Goal: Task Accomplishment & Management: Complete application form

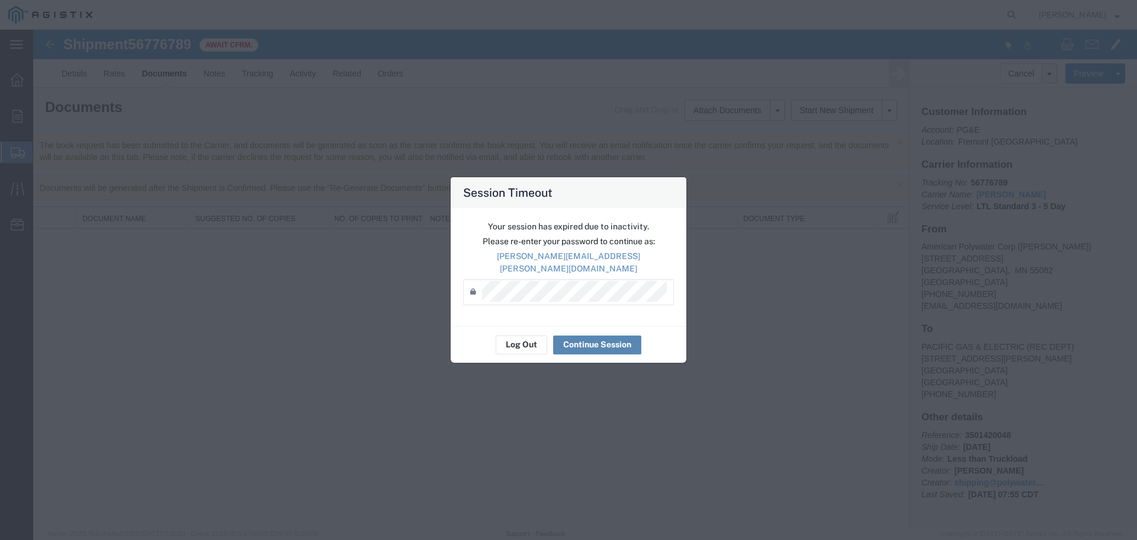
click at [583, 339] on button "Continue Session" at bounding box center [597, 344] width 88 height 19
click at [593, 339] on button "Continue Session" at bounding box center [597, 344] width 88 height 19
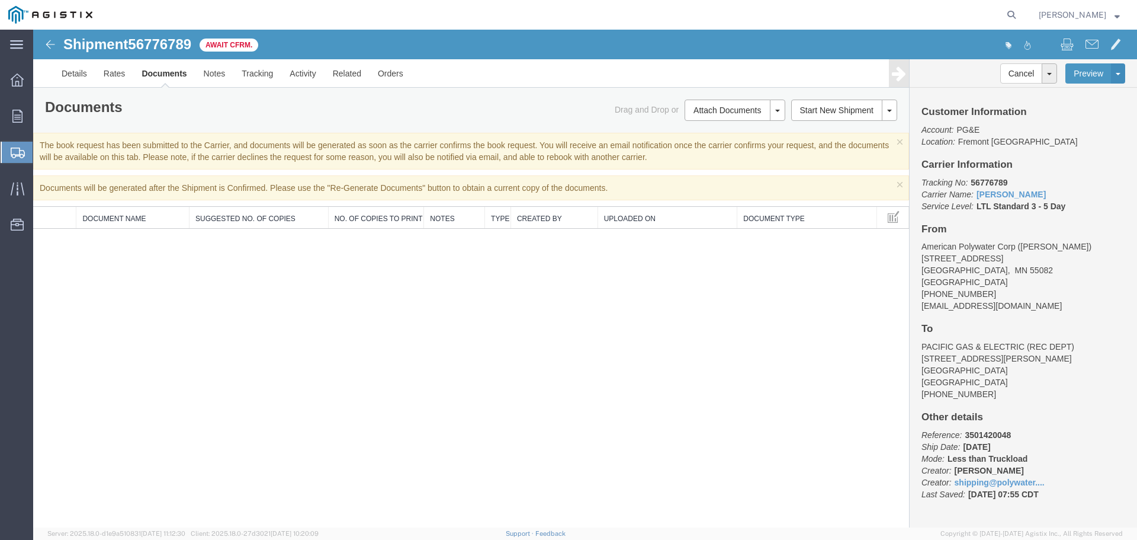
click at [0, 0] on span "Create from Template" at bounding box center [0, 0] width 0 height 0
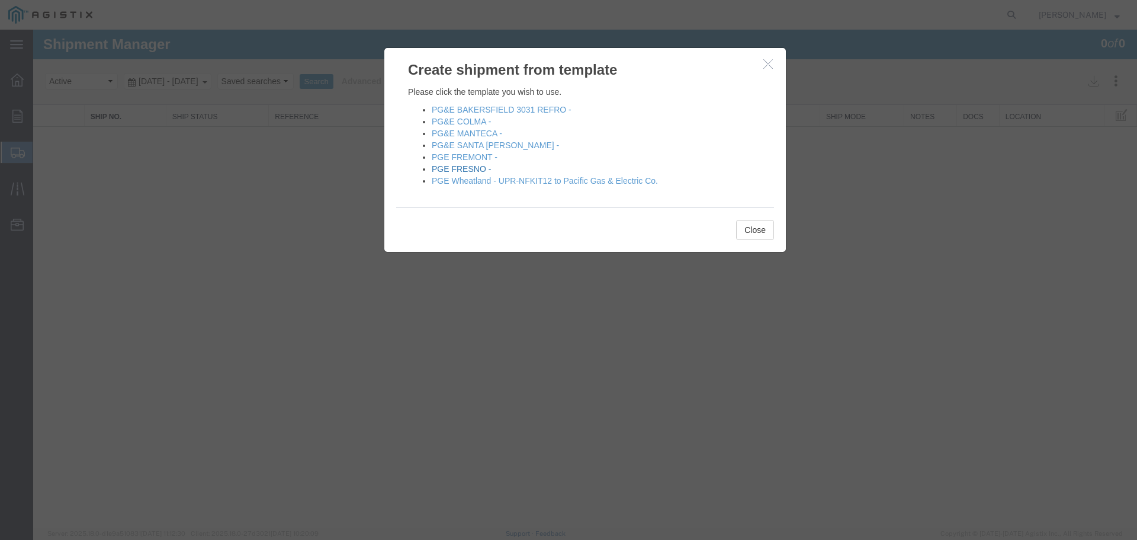
click at [460, 168] on link "PGE FRESNO -" at bounding box center [461, 168] width 59 height 9
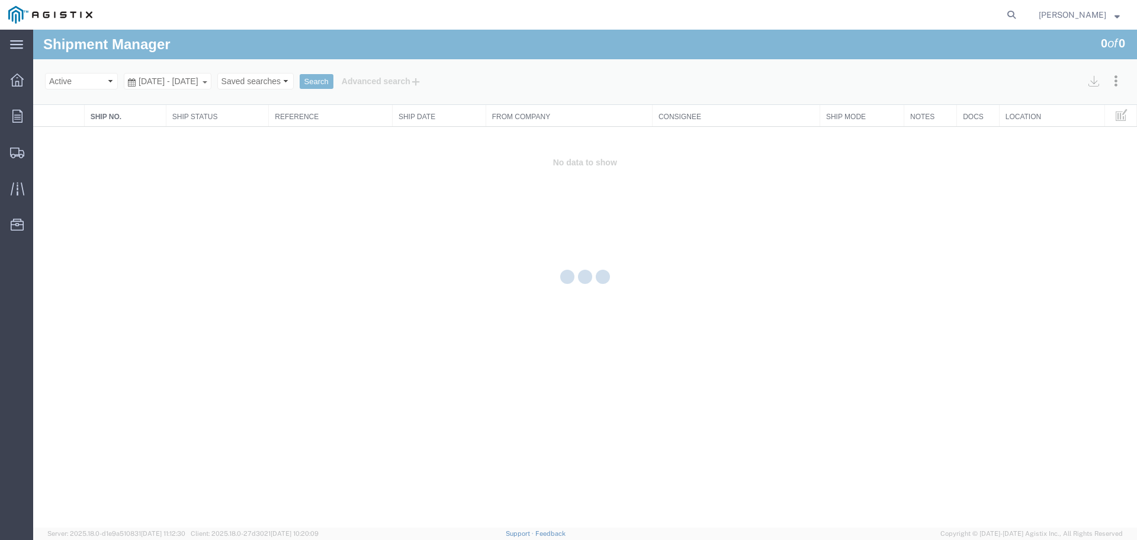
select select "19745"
select select "PURCHORD"
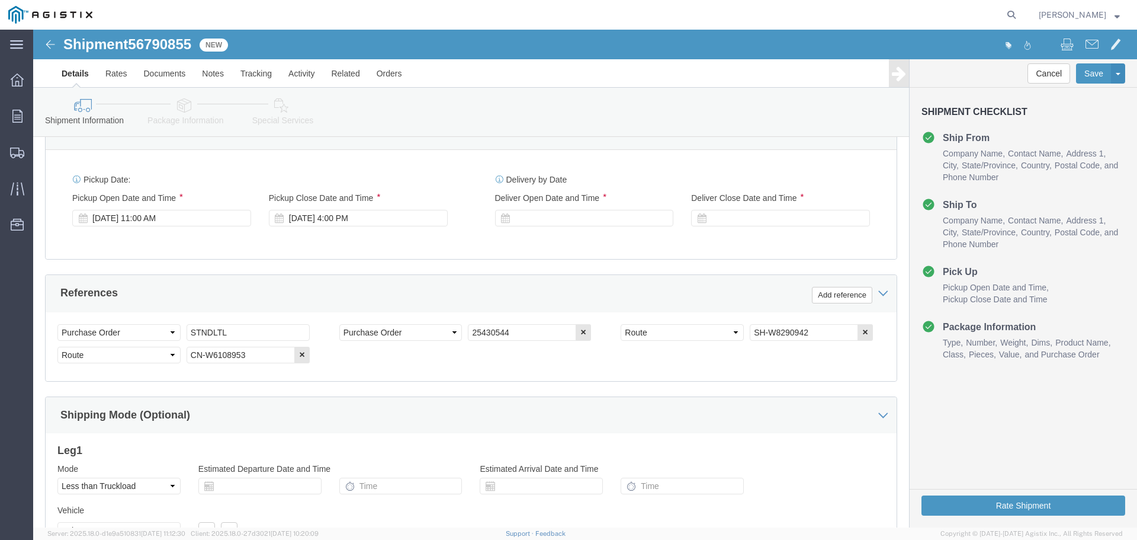
scroll to position [533, 0]
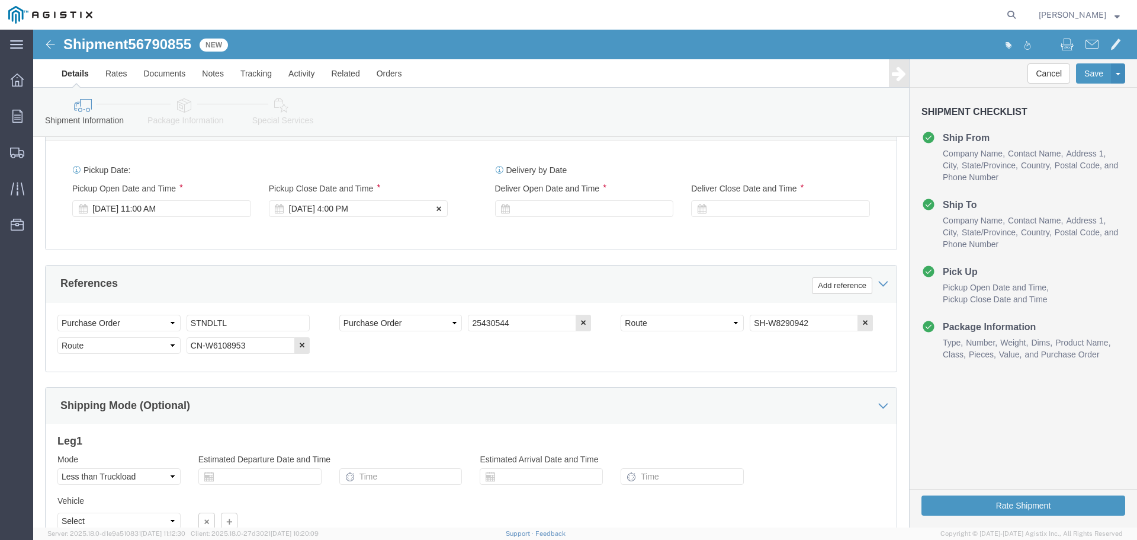
click div "[DATE] 4:00 PM"
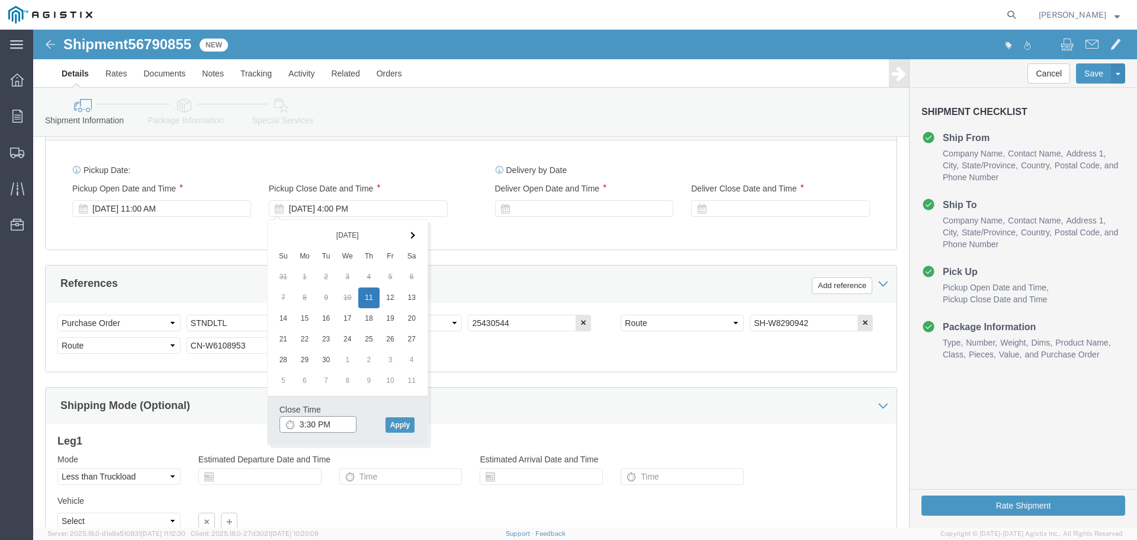
type input "3:30 PM"
click input "3:30 PM"
click button "Apply"
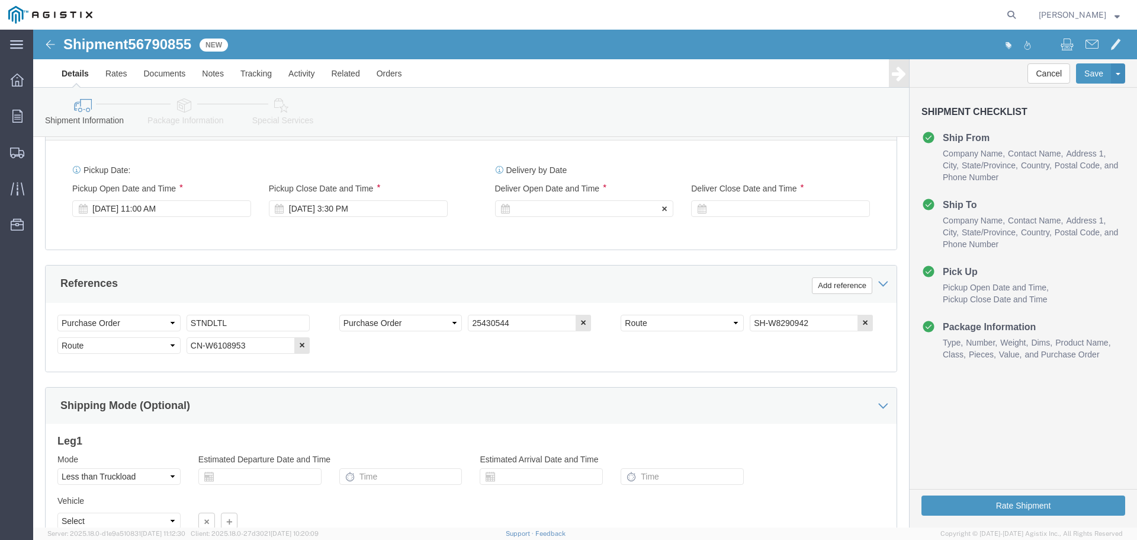
click div
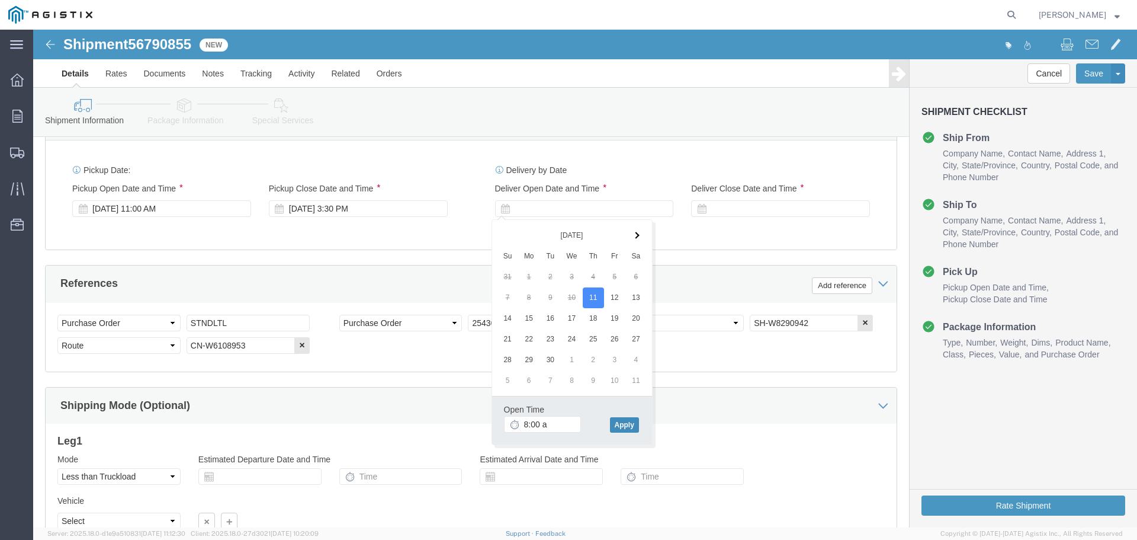
type input "8:00 AM"
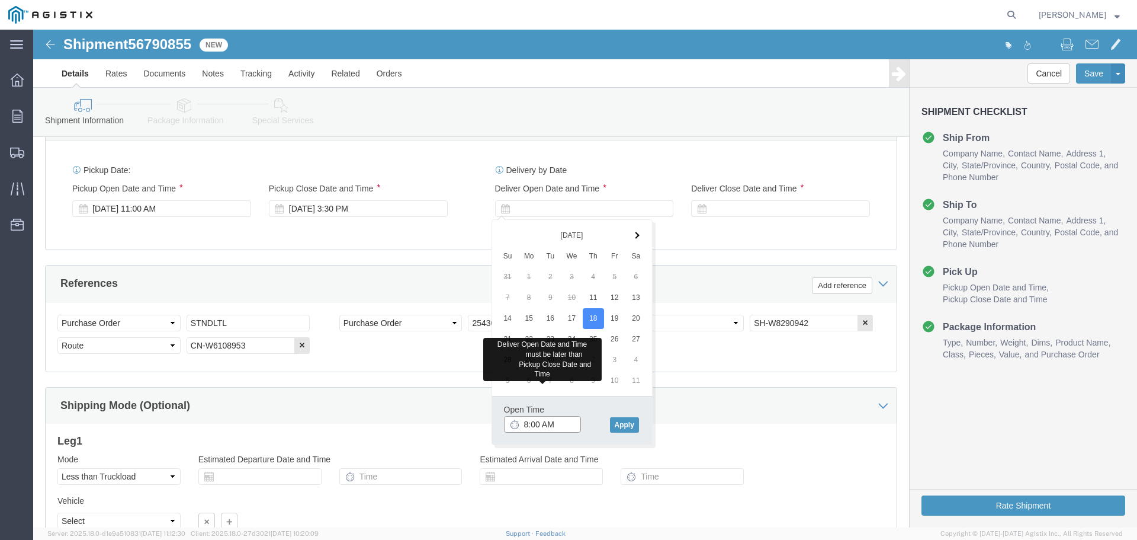
click input "8:00 AM"
drag, startPoint x: 583, startPoint y: 393, endPoint x: 601, endPoint y: 386, distance: 19.1
click button "Apply"
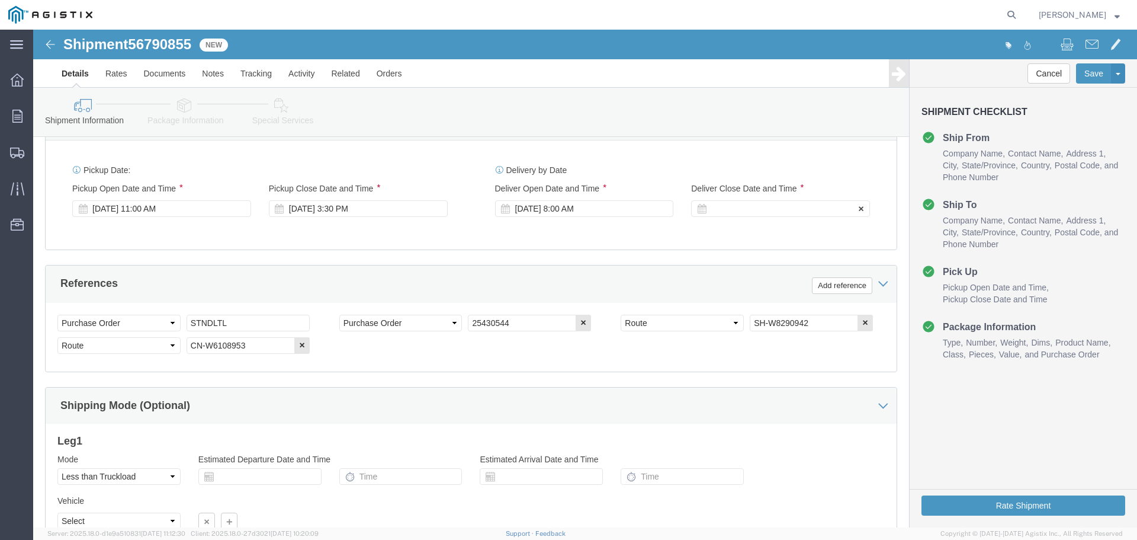
click div
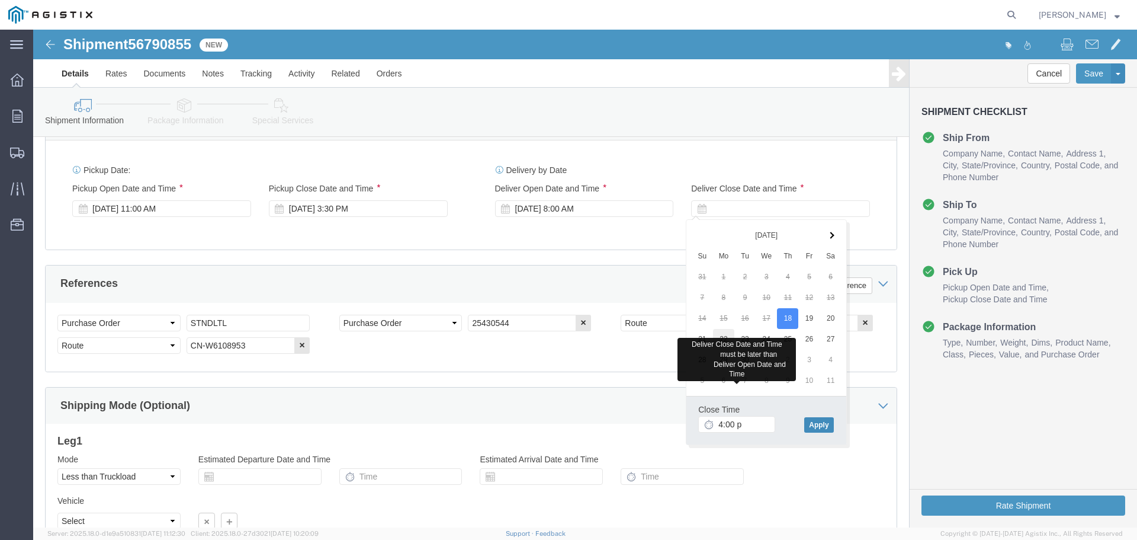
type input "4:00 PM"
click input "4:00 PM"
click button "Apply"
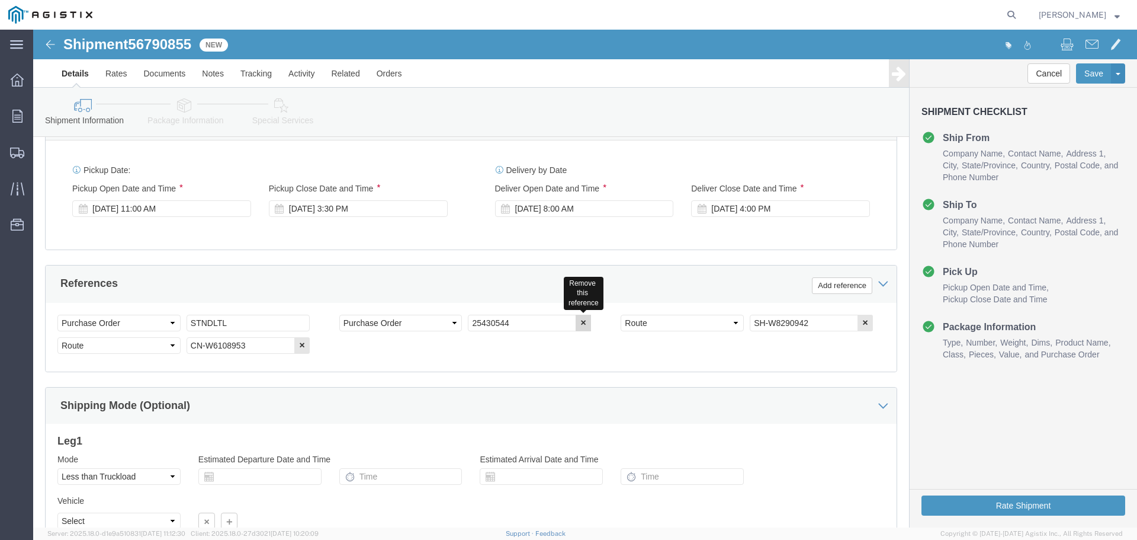
click button "button"
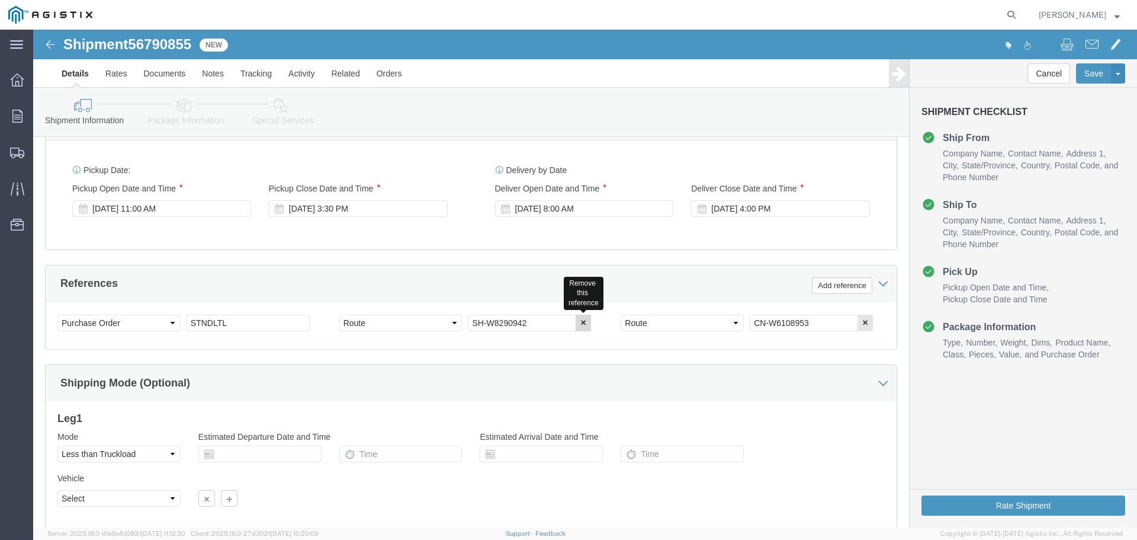
click button "button"
drag, startPoint x: 176, startPoint y: 293, endPoint x: 85, endPoint y: 289, distance: 91.3
click div "Select Account Type Activity ID Airline Appointment Number ASN Batch Request # …"
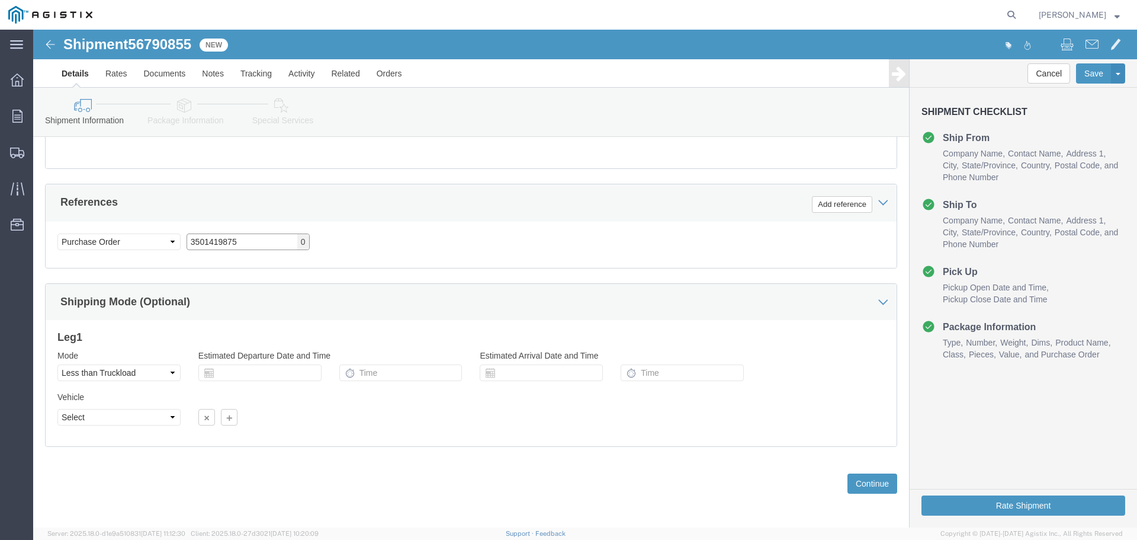
scroll to position [617, 0]
type input "3501419875"
click button "Continue"
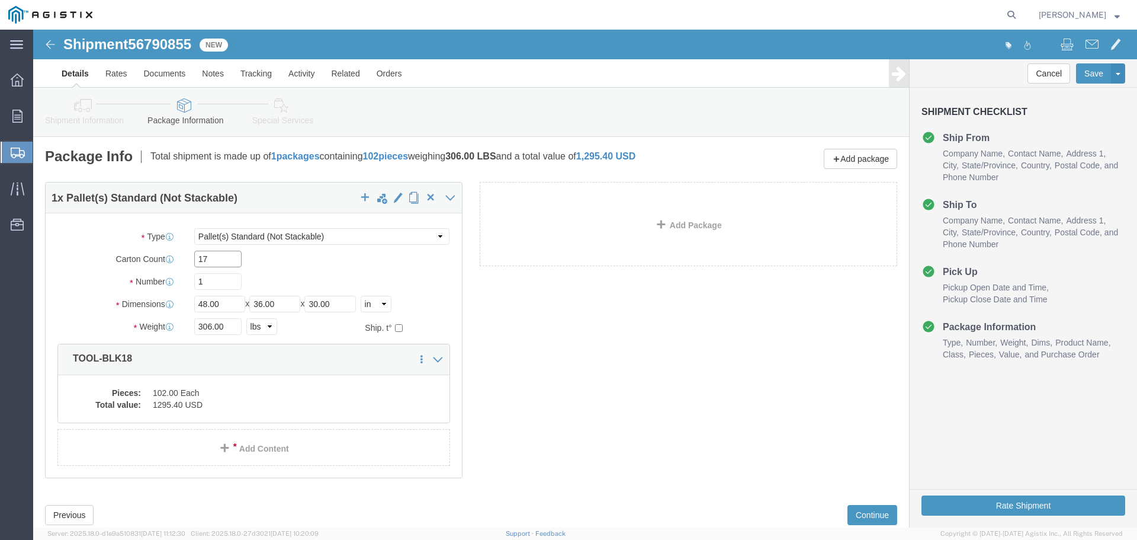
drag, startPoint x: 191, startPoint y: 227, endPoint x: 74, endPoint y: 217, distance: 117.7
click div "Package Type Select Bulk Bundle(s) Cardboard Box(es) Carton(s) Crate(s) Drum(s)…"
type input "116"
type input "3"
type input "51"
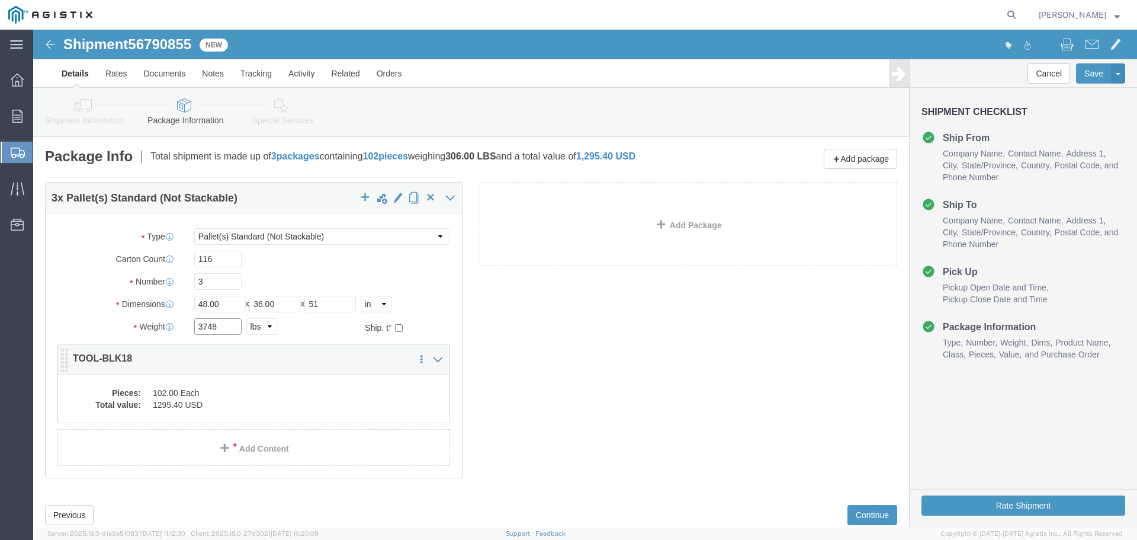
type input "3748"
click dd "1295.40 USD"
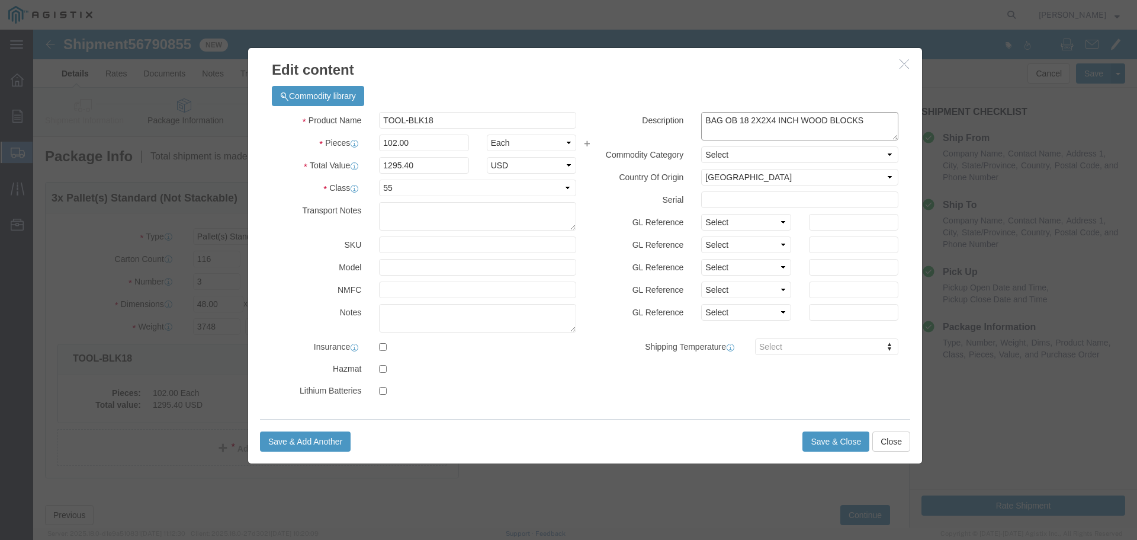
drag, startPoint x: 745, startPoint y: 82, endPoint x: 508, endPoint y: 62, distance: 238.4
click div "Commodity library Product Name TOOL-BLK18 Pieces 102.00 Select Bag Barrels 100B…"
drag, startPoint x: 402, startPoint y: 91, endPoint x: 207, endPoint y: 72, distance: 195.8
click div "Commodity library Product Name TOOL-BLK18 Pieces 102.00 Select Bag Barrels 100B…"
type input "J-99"
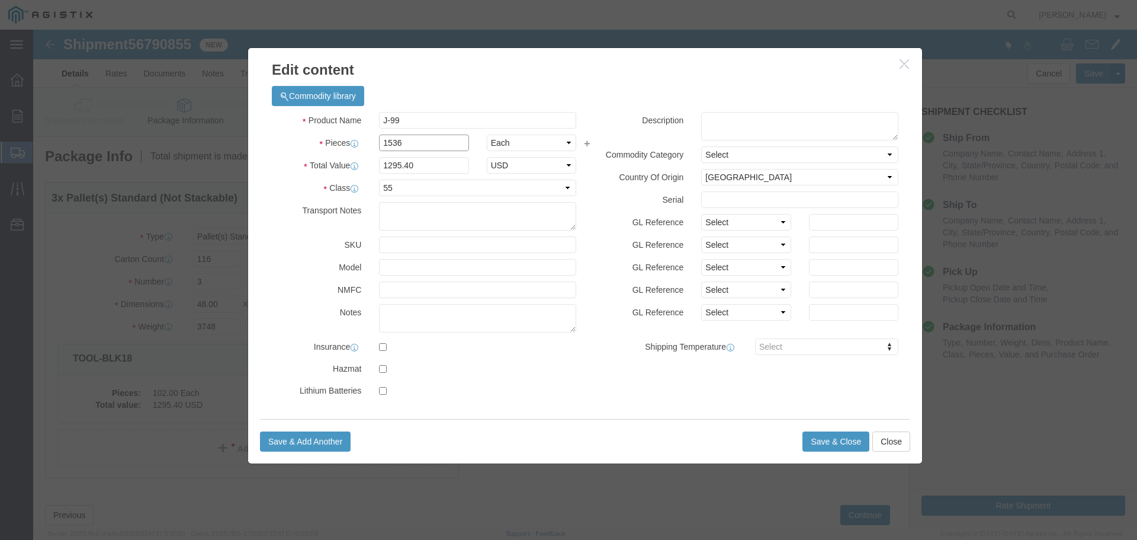
type input "1536"
type input "19507.2"
type input "11796.48"
select select "USD"
click input "text"
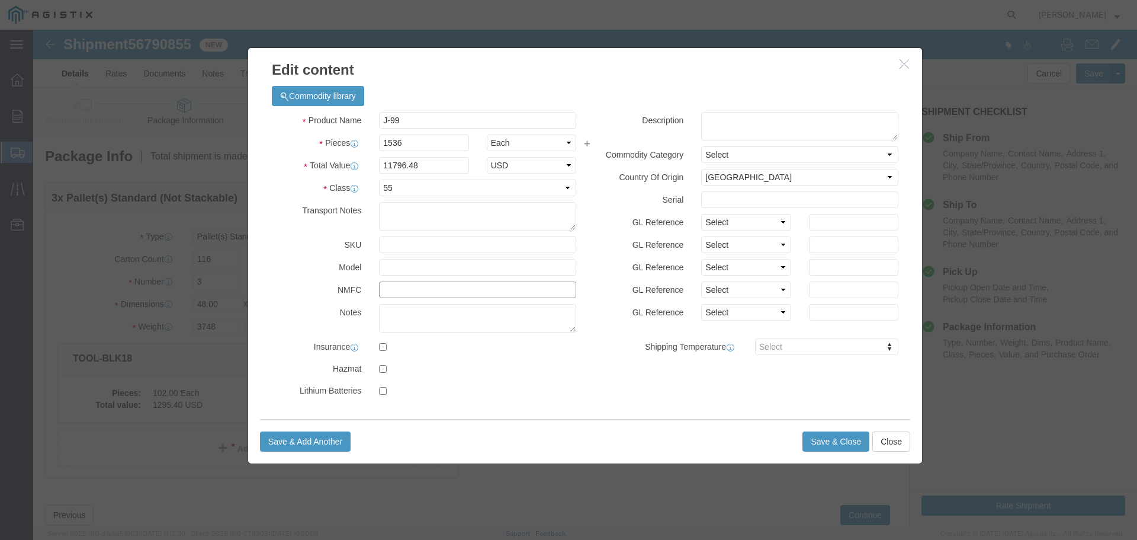
type input "046030"
click button "Save & Add Another"
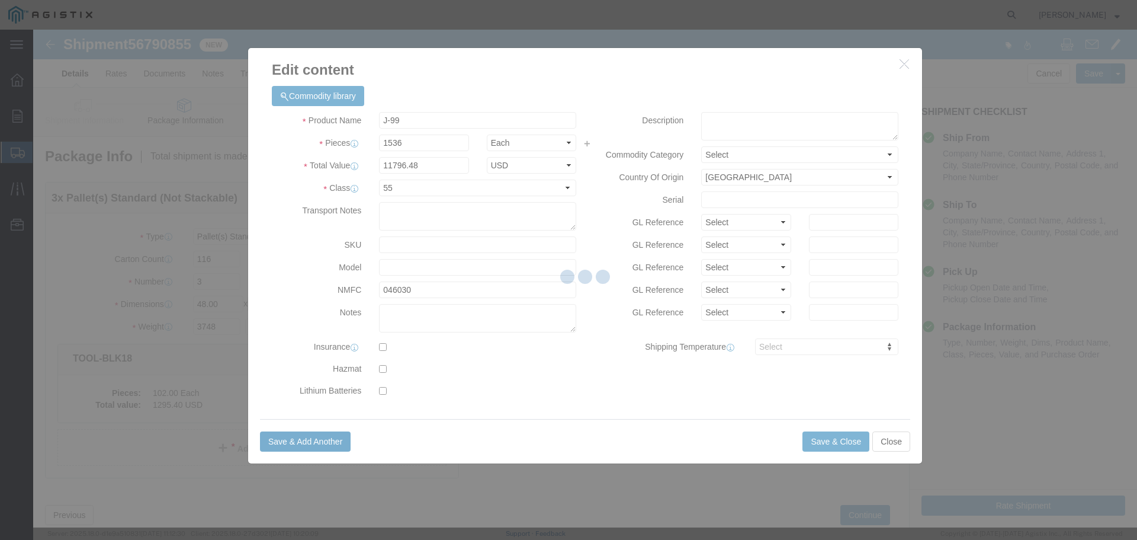
select select "EA"
select select
select select "USD"
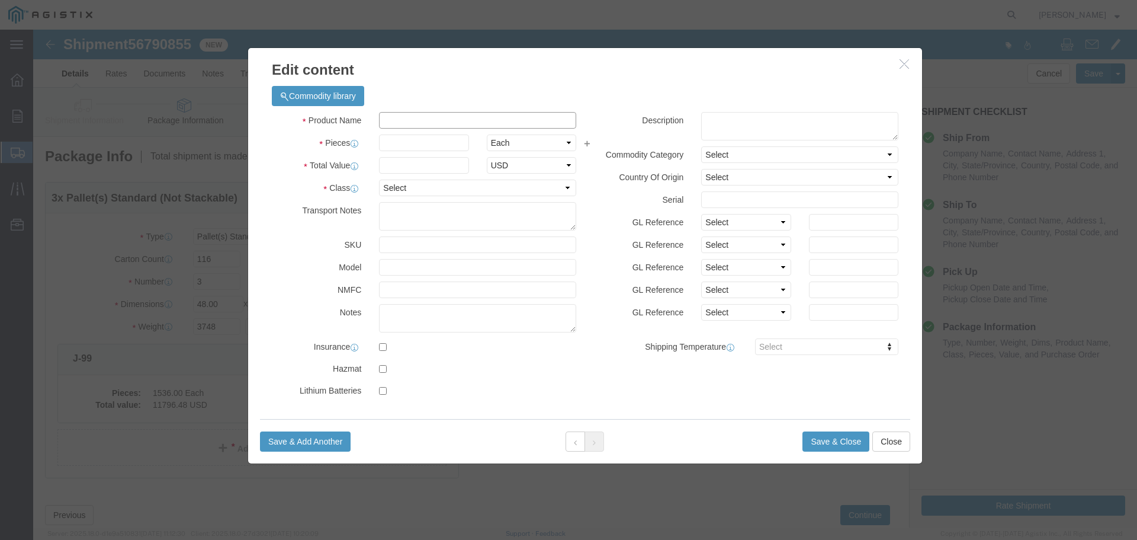
click input "text"
type input "h"
type input "HP-P158ID"
type input "2880"
type input "4809.60"
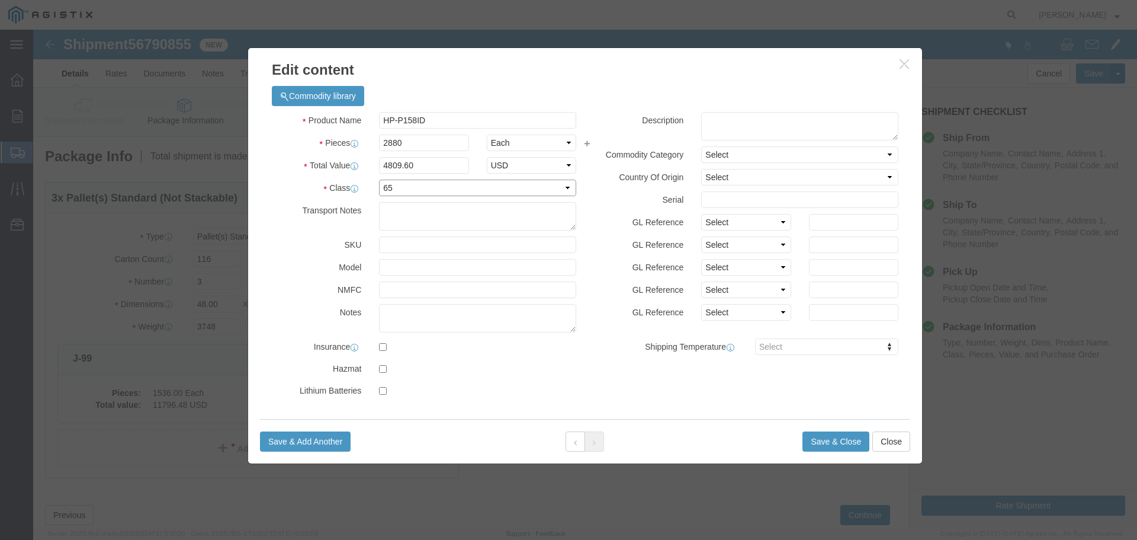
click select "Select 50 55 60 65 70 85 92.5 100 125 175 250 300 400"
select select "70"
click select "Select 50 55 60 65 70 85 92.5 100 125 175 250 300 400"
click input "text"
type input "48580"
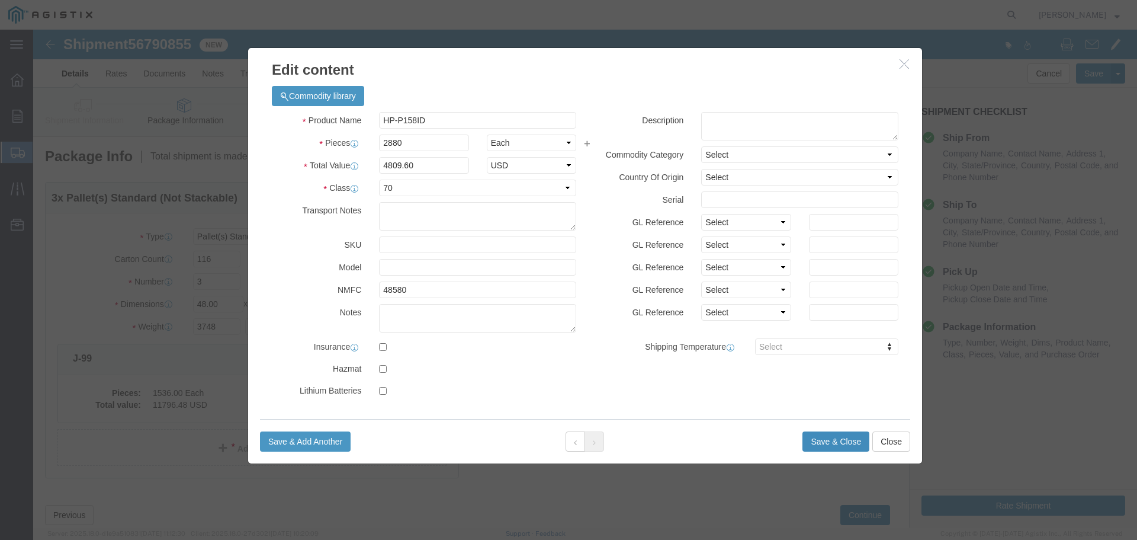
click button "Save & Close"
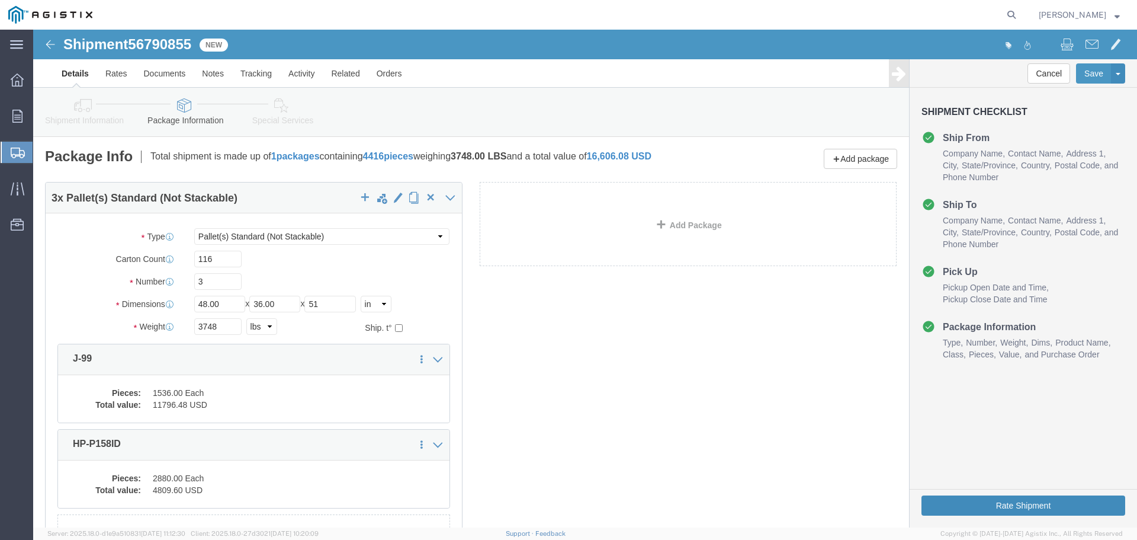
click button "Rate Shipment"
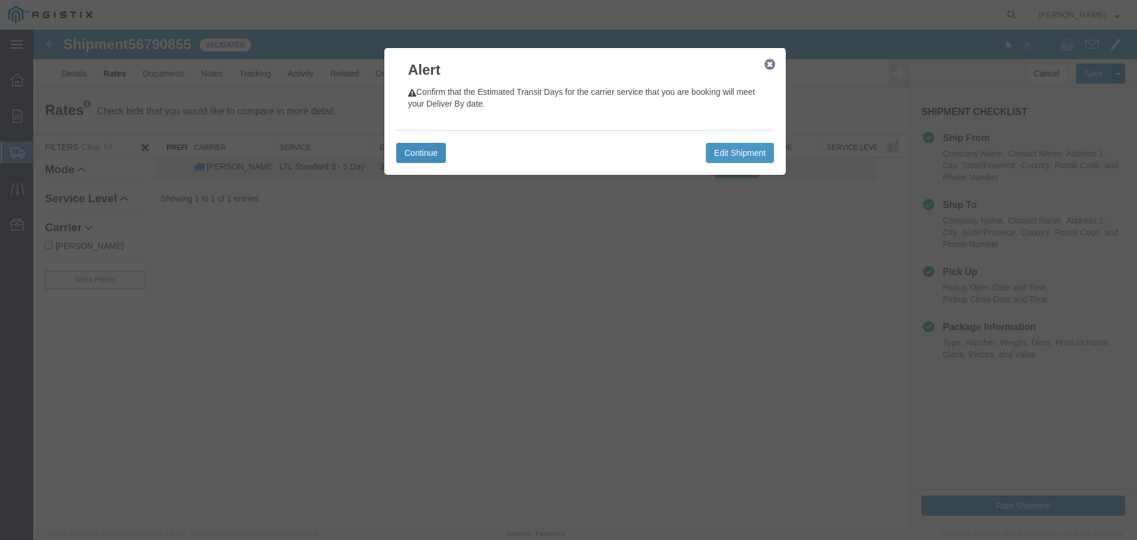
click at [422, 151] on button "Continue" at bounding box center [421, 153] width 50 height 20
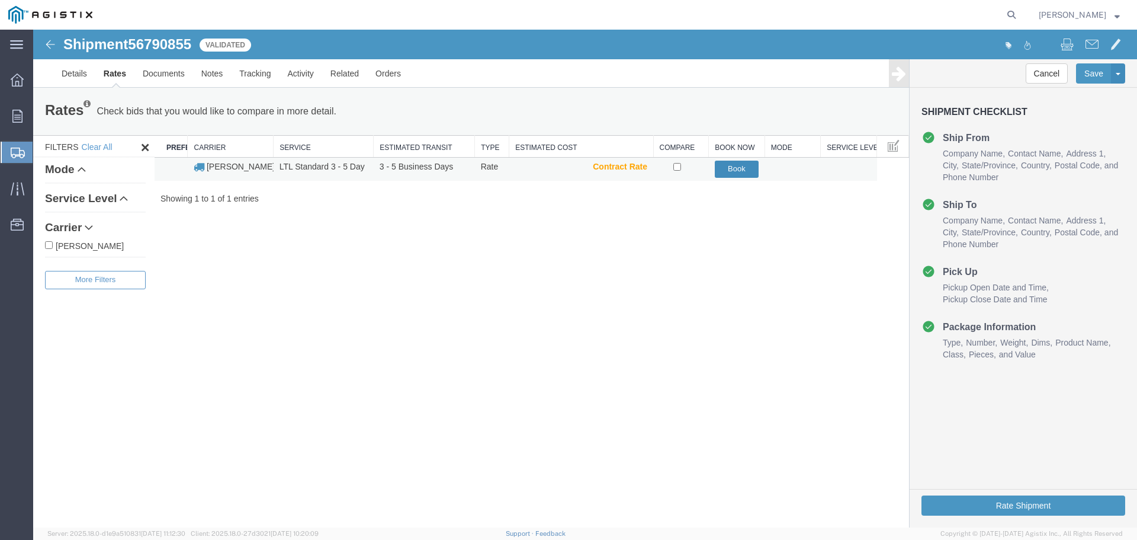
click at [744, 169] on button "Book" at bounding box center [737, 169] width 44 height 17
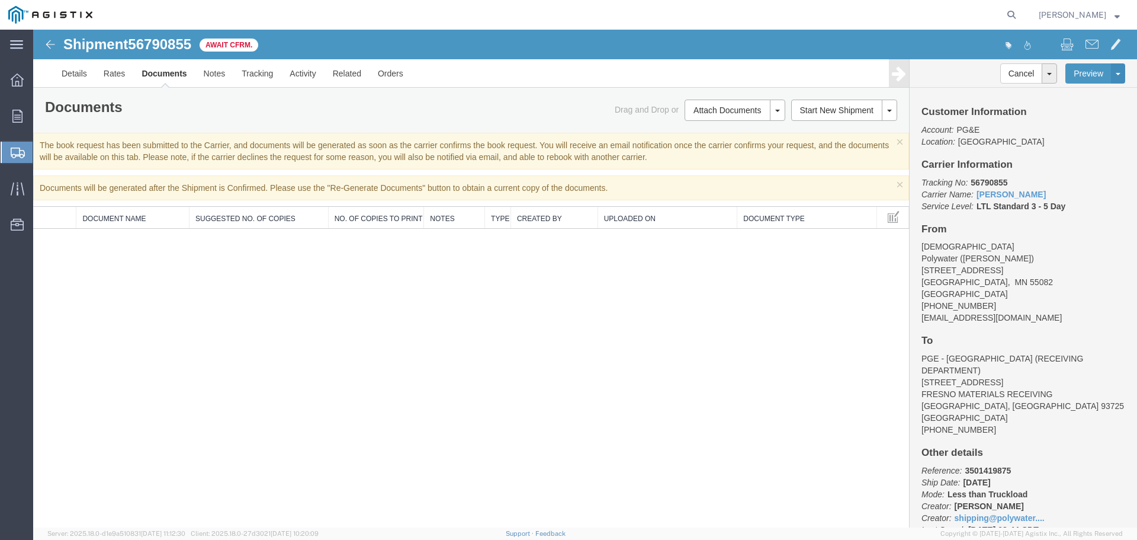
click at [0, 0] on span "Create from Template" at bounding box center [0, 0] width 0 height 0
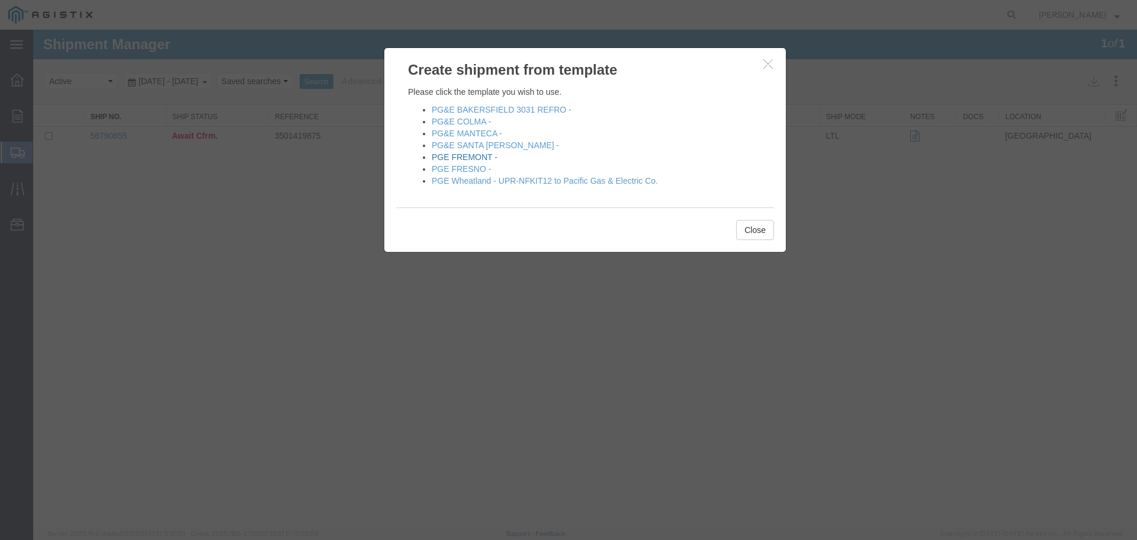
click at [444, 158] on link "PGE FREMONT -" at bounding box center [465, 156] width 66 height 9
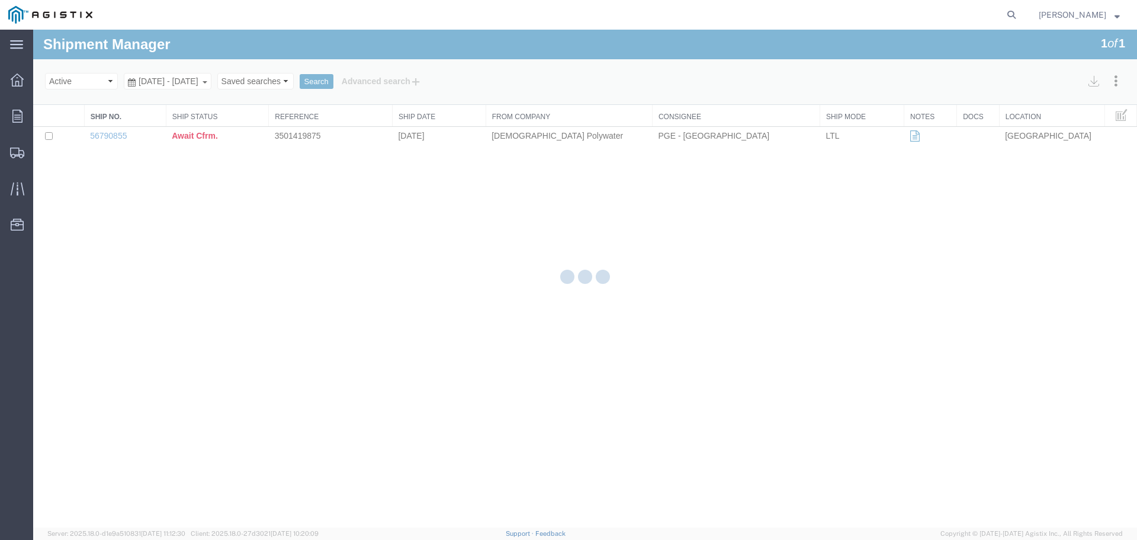
select select "PURCHORD"
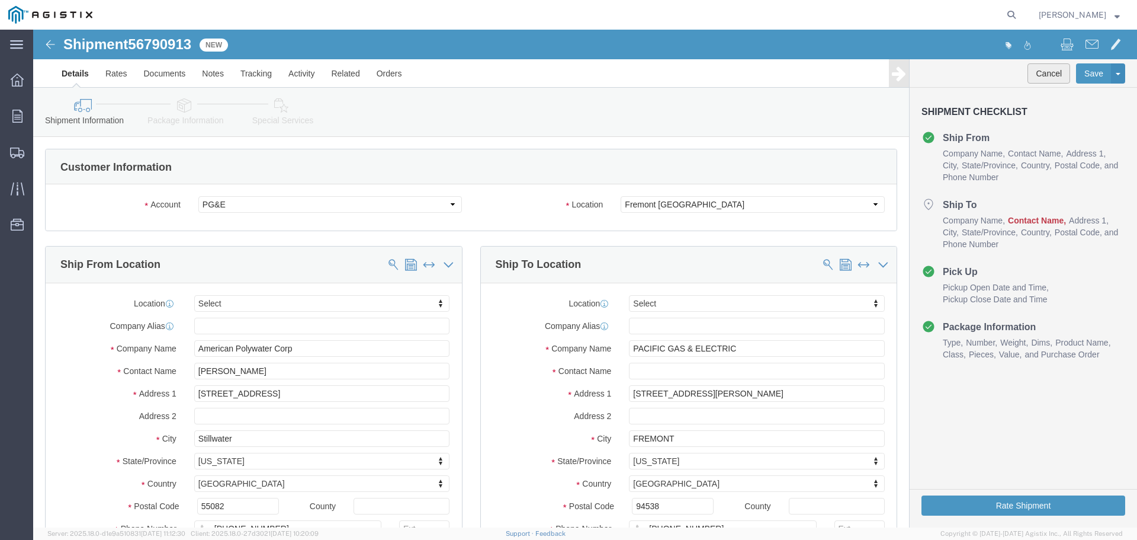
click button "Cancel"
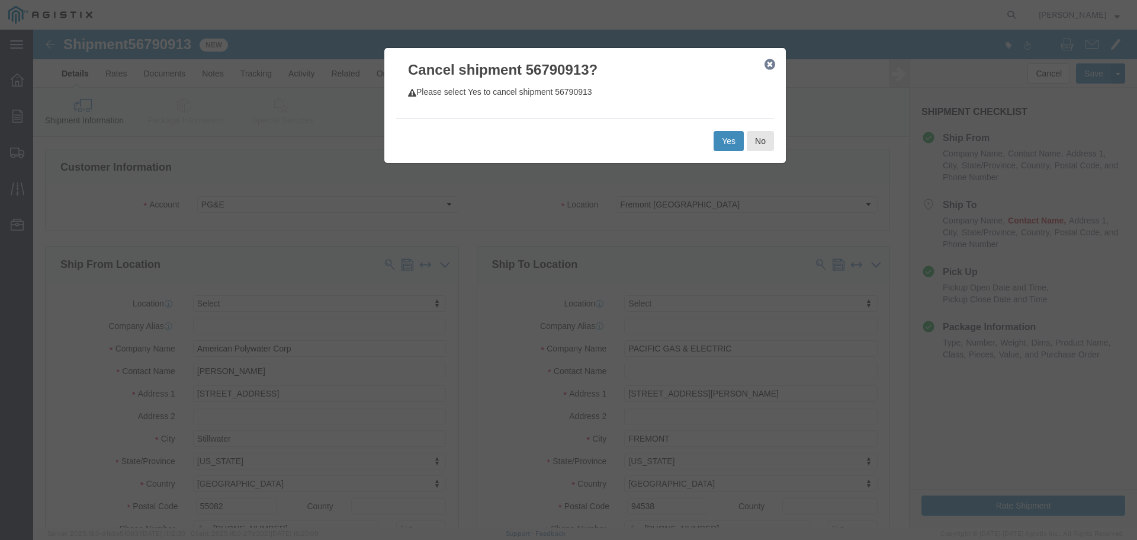
click button "Yes"
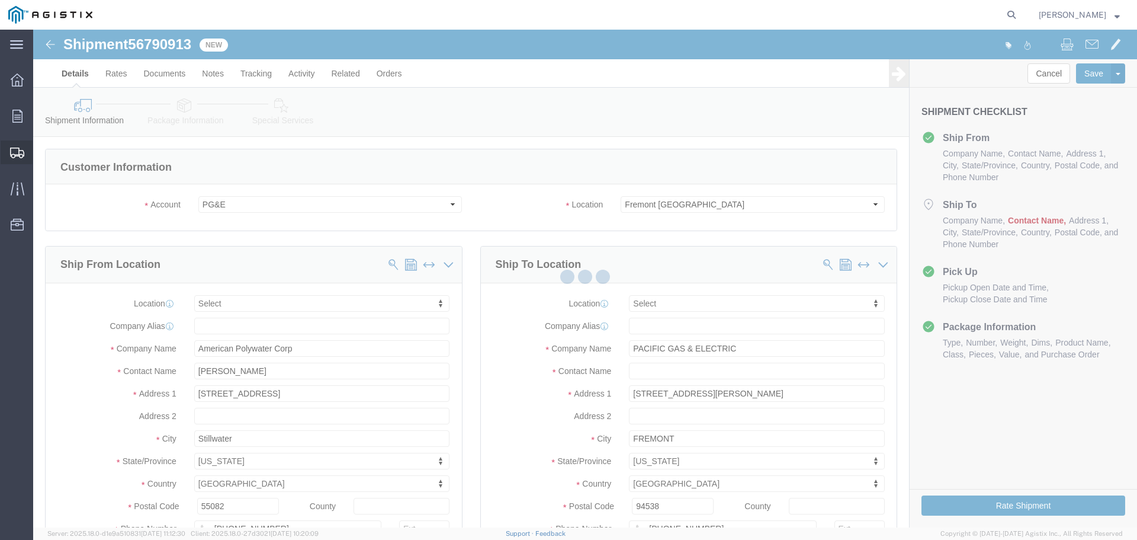
click at [9, 152] on div at bounding box center [17, 152] width 33 height 24
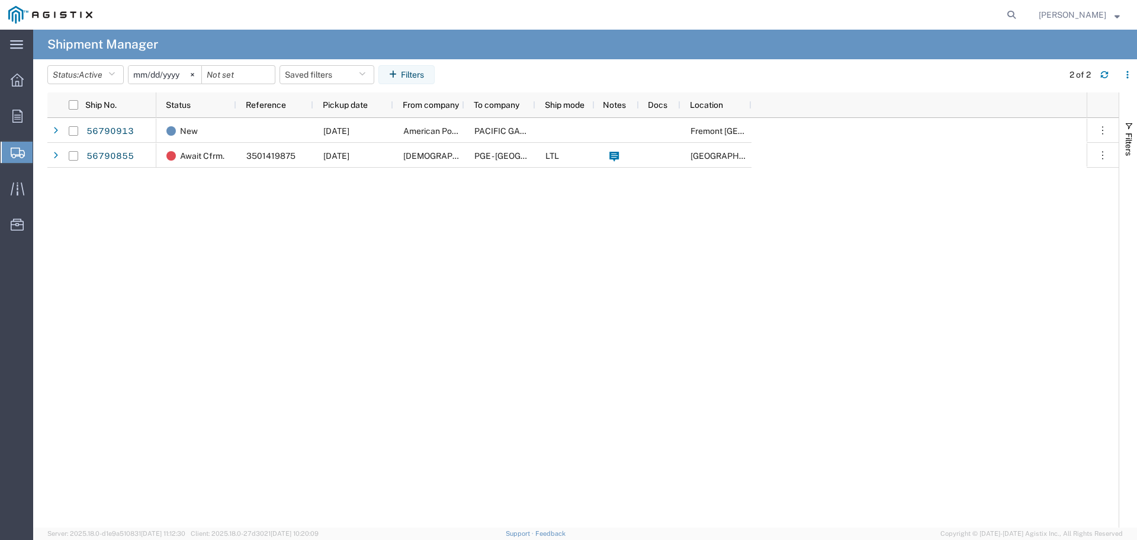
click at [0, 0] on span "Create from Template" at bounding box center [0, 0] width 0 height 0
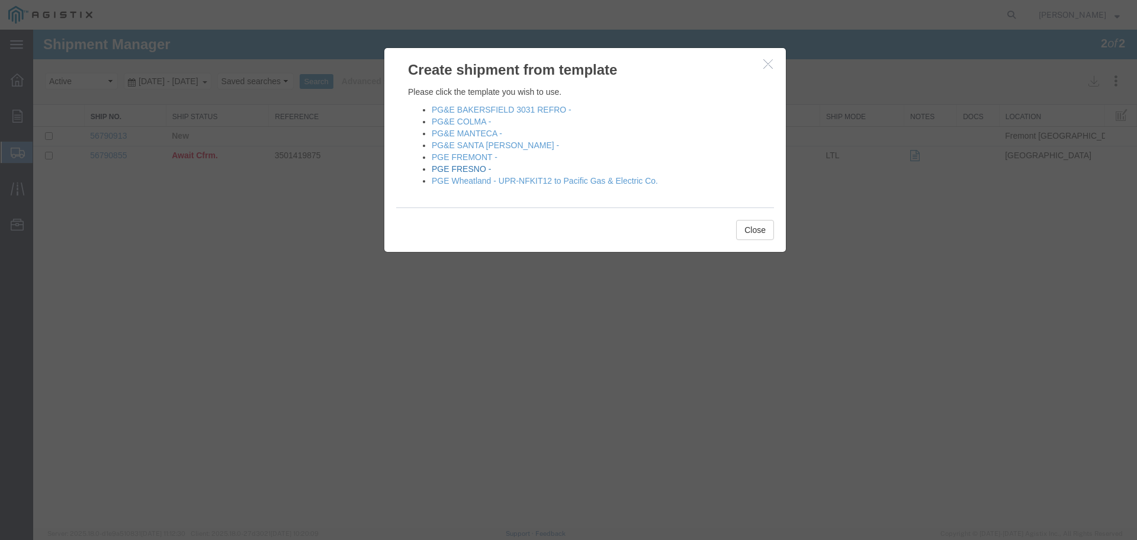
click at [456, 169] on link "PGE FRESNO -" at bounding box center [461, 168] width 59 height 9
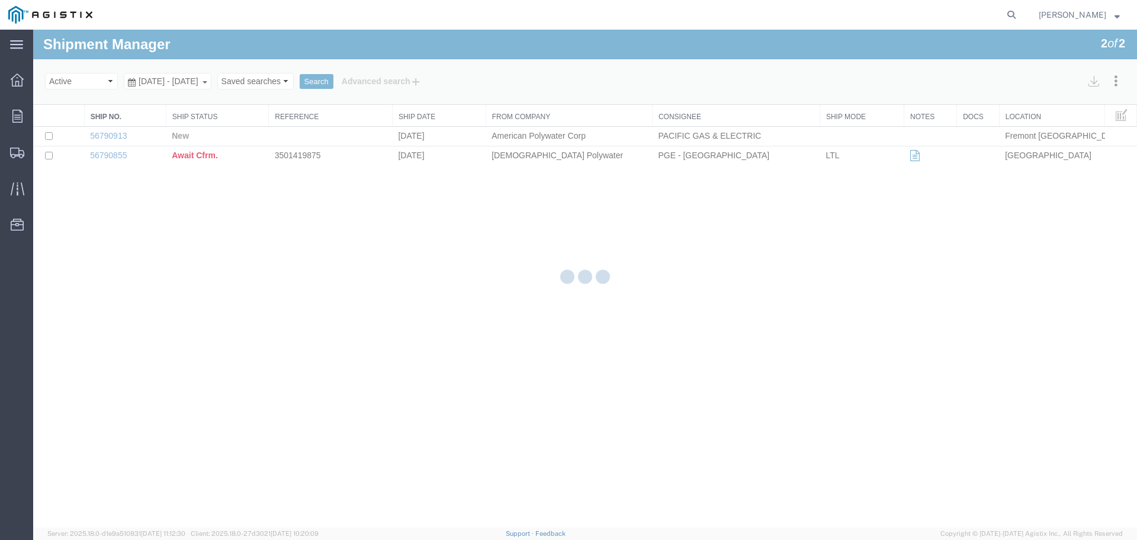
select select "PURCHORD"
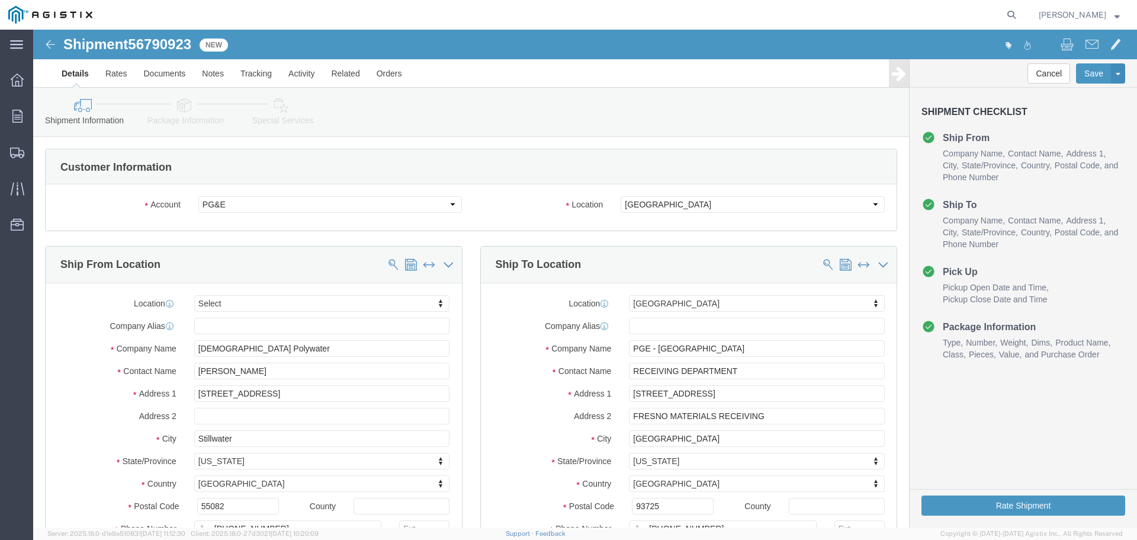
select select
select select "19745"
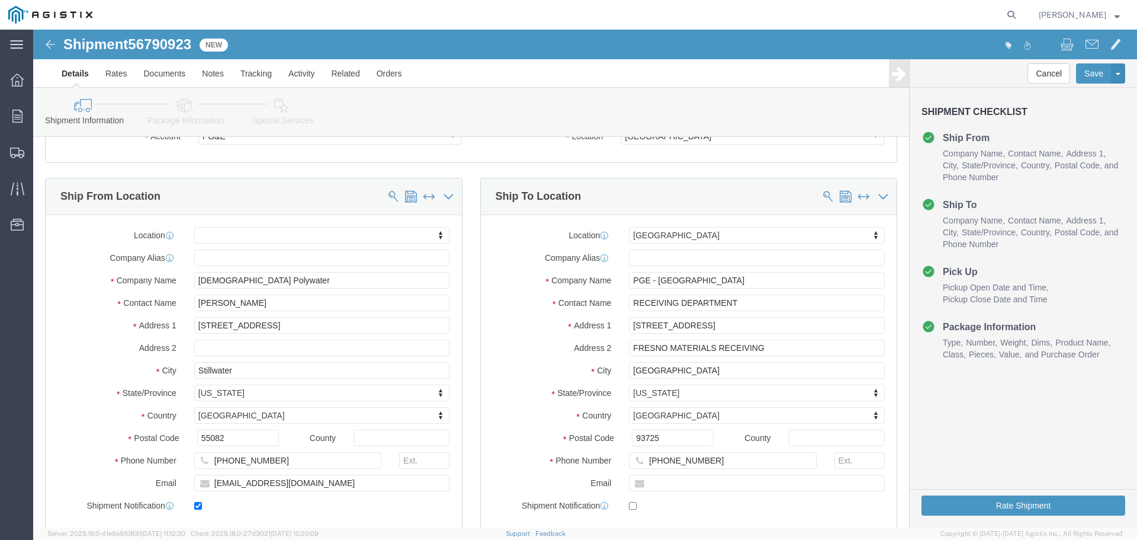
scroll to position [355, 0]
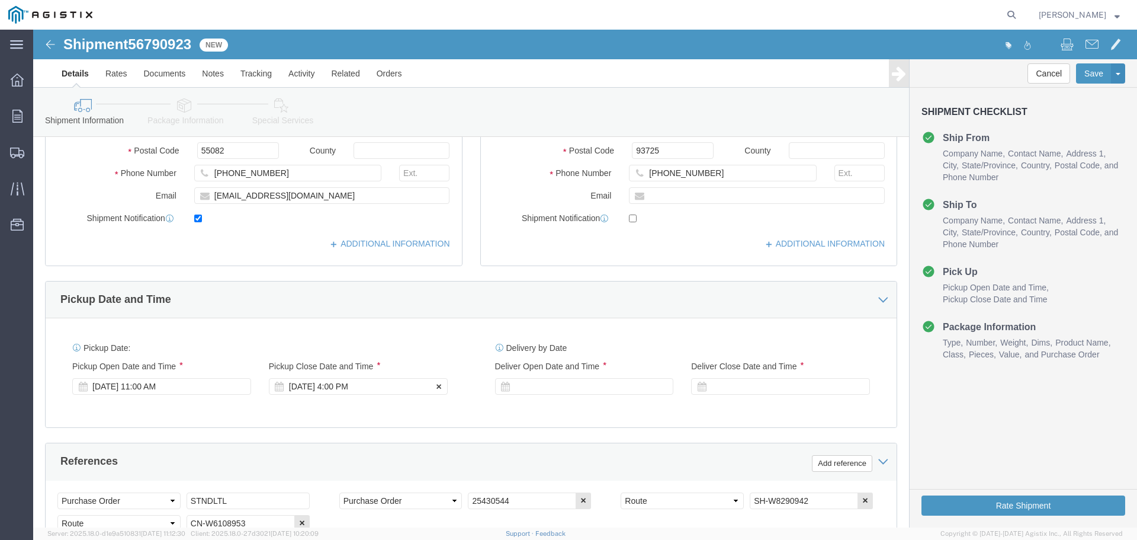
click div "[DATE] 4:00 PM"
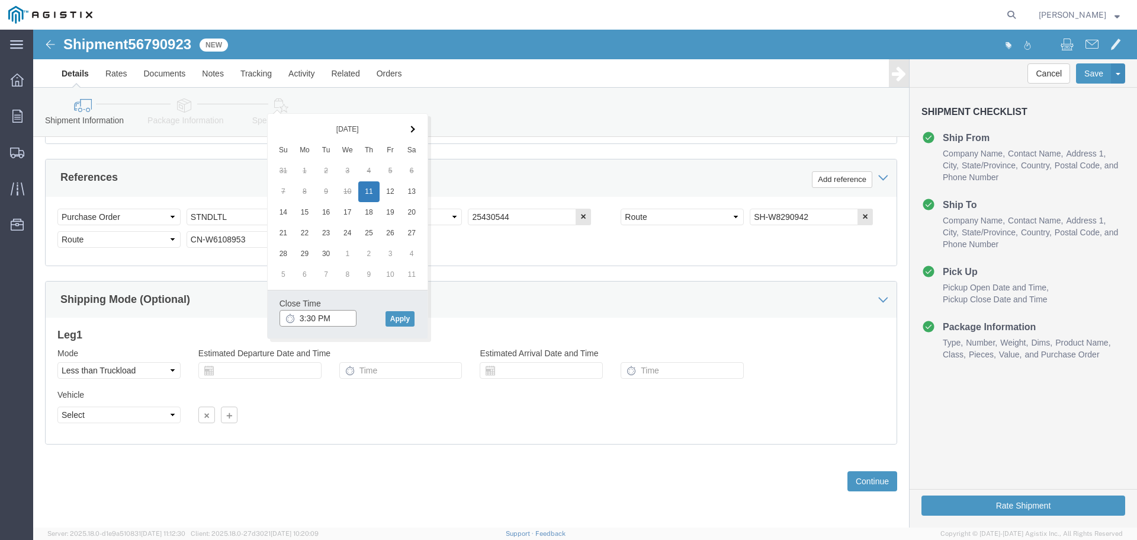
type input "3:30 PM"
drag, startPoint x: 337, startPoint y: 157, endPoint x: 328, endPoint y: 211, distance: 54.7
click input "3:30 PM"
drag, startPoint x: 357, startPoint y: 285, endPoint x: 370, endPoint y: 285, distance: 12.5
click button "Apply"
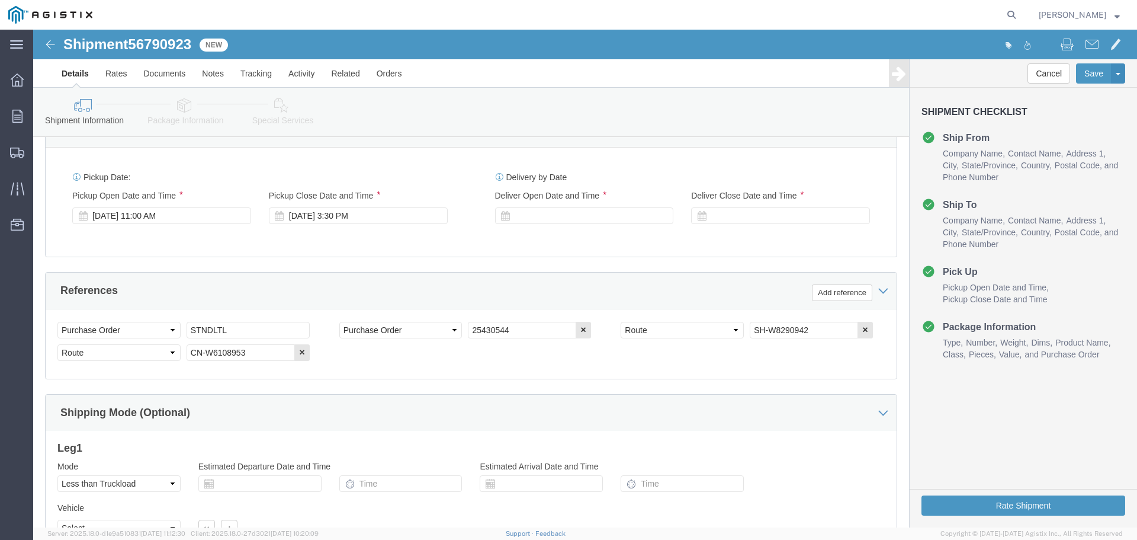
scroll to position [521, 0]
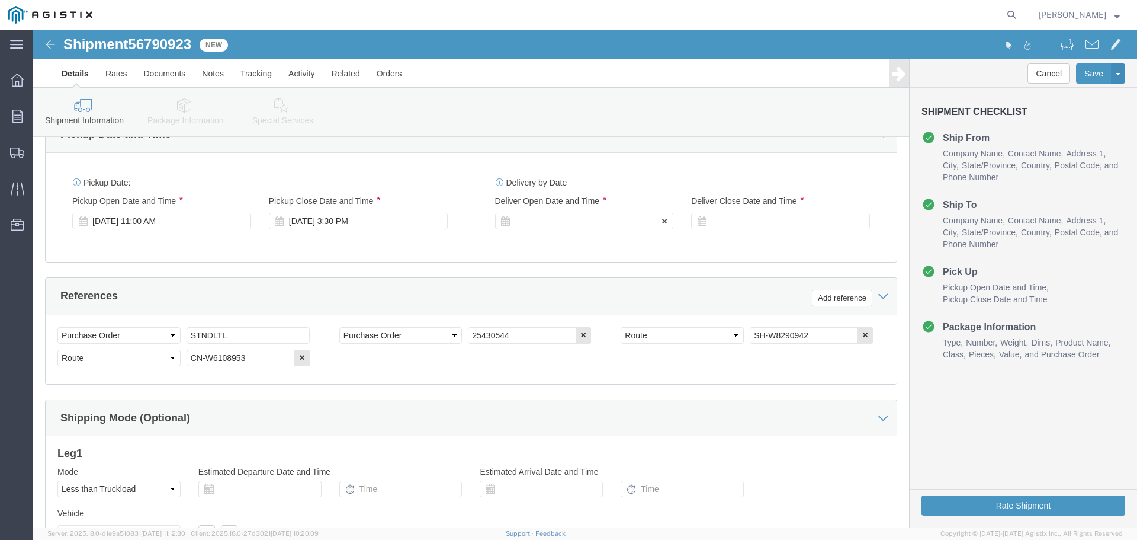
click div
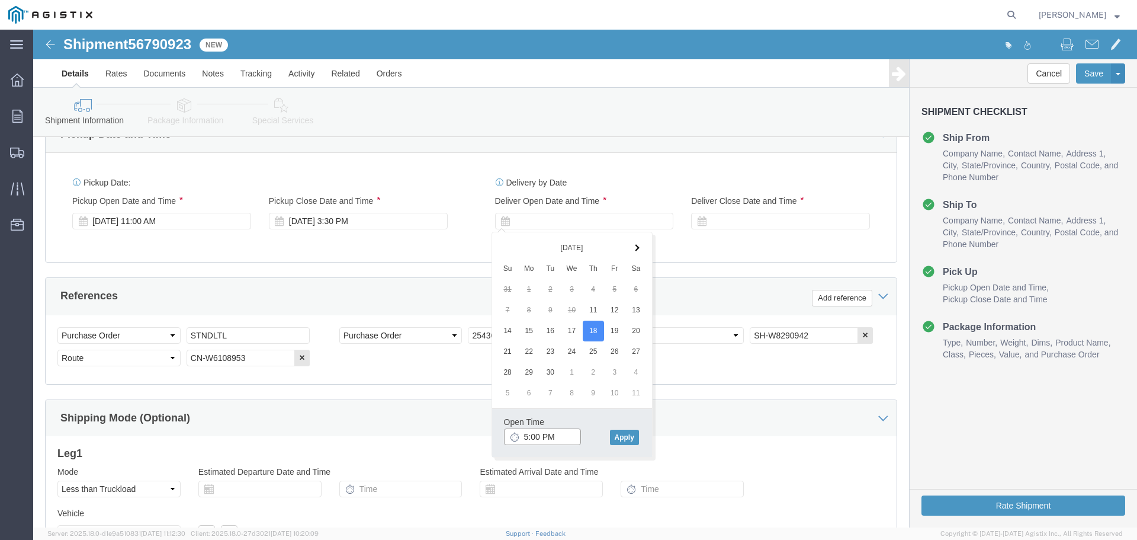
click input "5:00 PM"
type input "8:00 AM"
click input "8:00 AM"
click button "Apply"
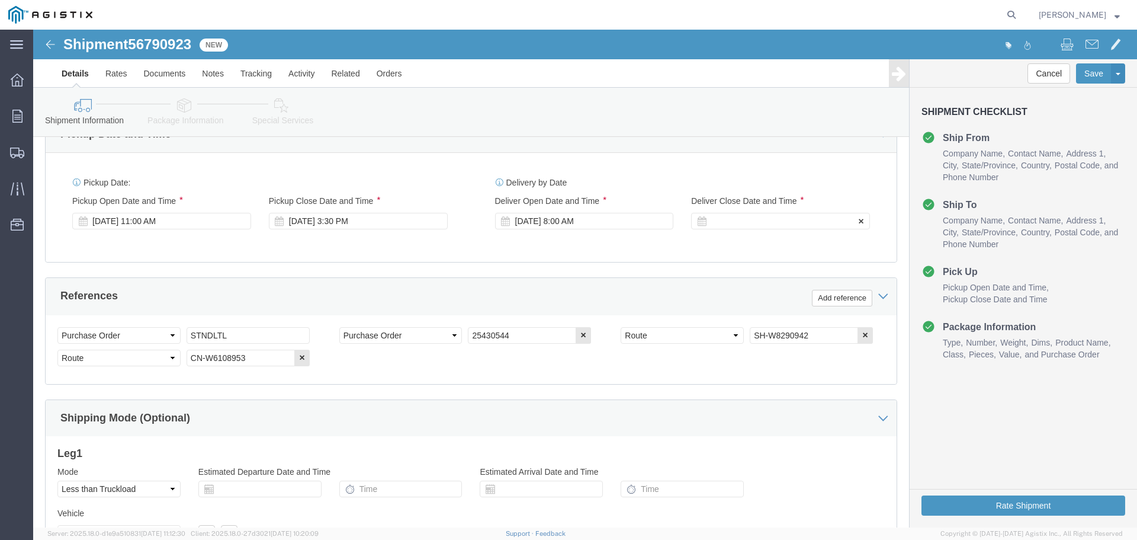
click div
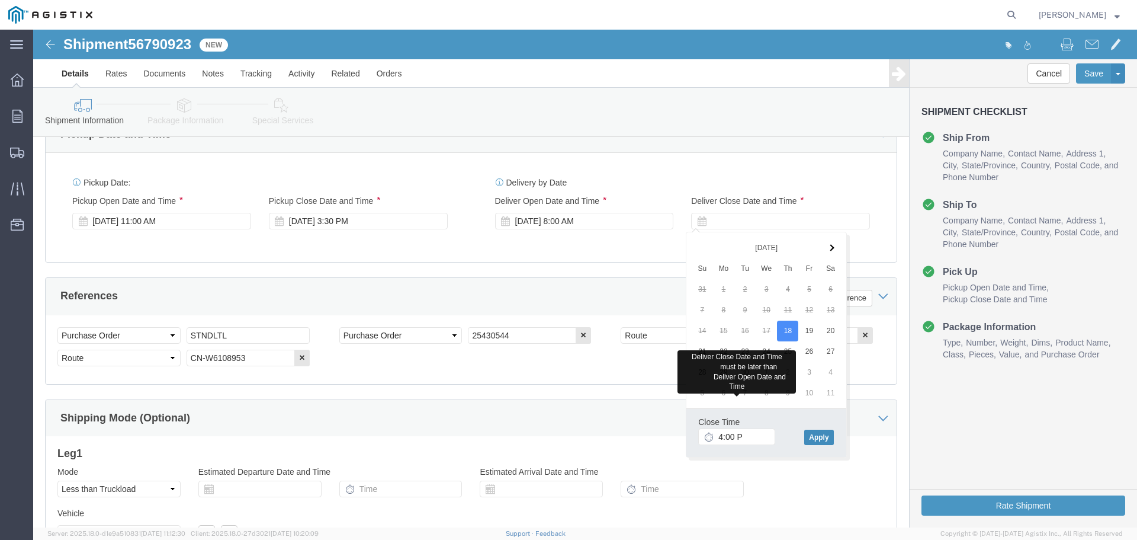
type input "4:00 PM"
click input "4:00 PM"
click button "Apply"
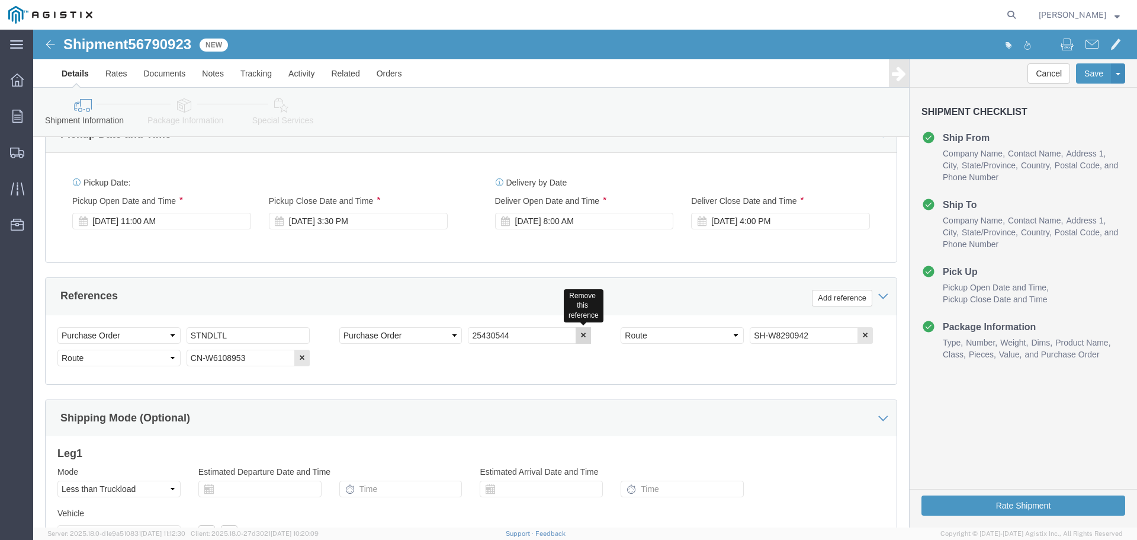
click button "button"
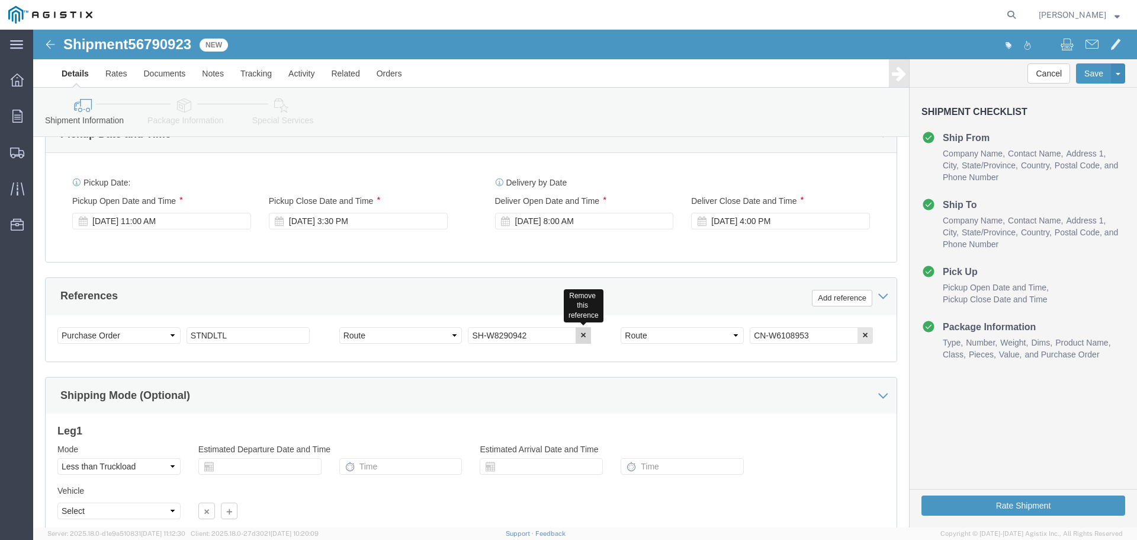
click button "button"
drag, startPoint x: 215, startPoint y: 307, endPoint x: 102, endPoint y: 299, distance: 112.9
click div "Select Account Type Activity ID Airline Appointment Number ASN Batch Request # …"
type input "3501418837"
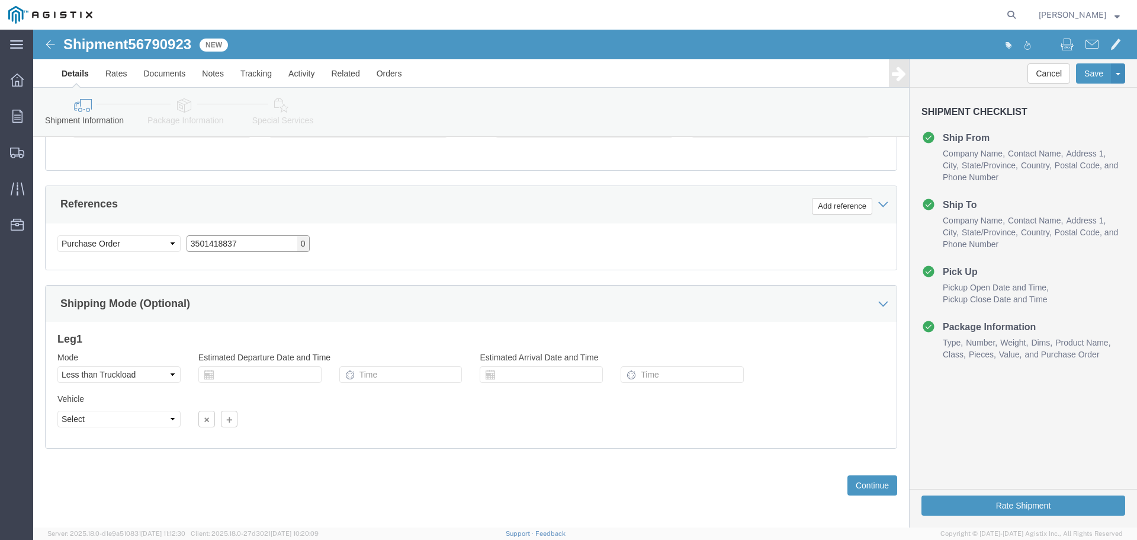
scroll to position [617, 0]
click button "Continue"
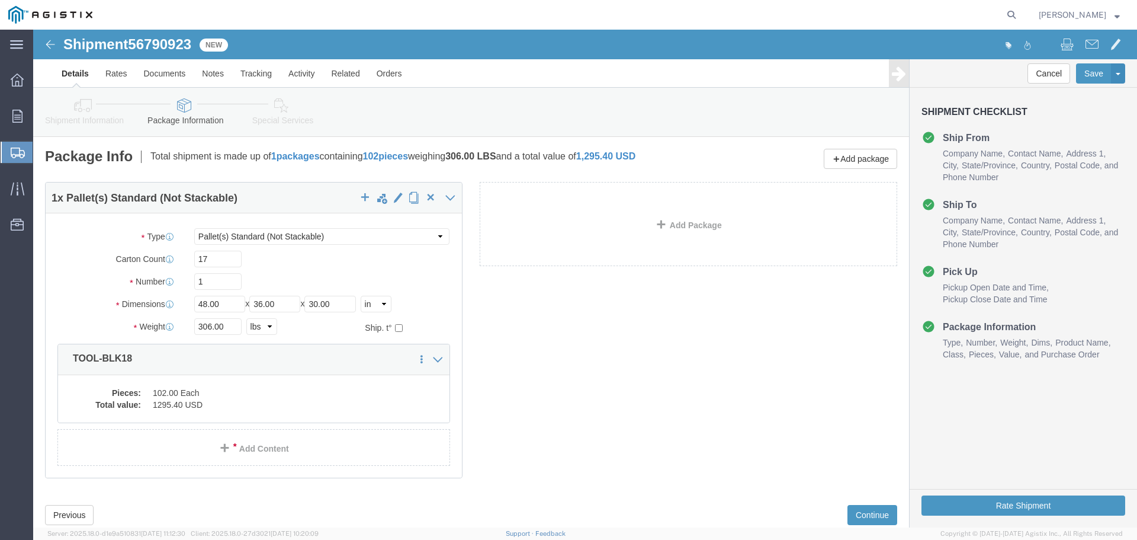
click div "17"
drag, startPoint x: 190, startPoint y: 233, endPoint x: 104, endPoint y: 221, distance: 86.8
click div "Carton Count 17"
type input "132"
type input "3"
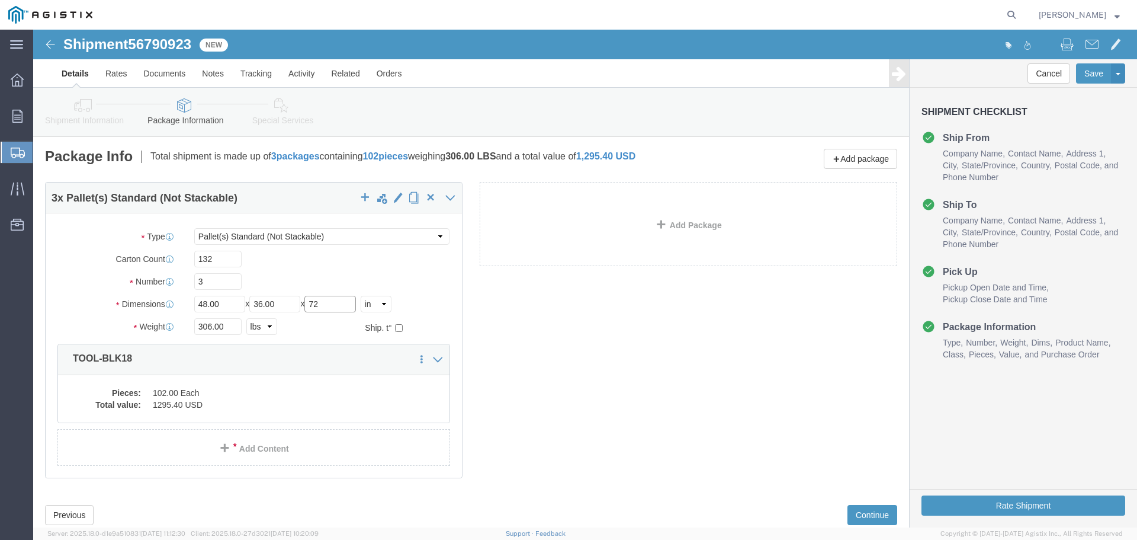
type input "72"
type input "1980"
click div "Pieces: 102.00 Each Total value: 1295.40 USD"
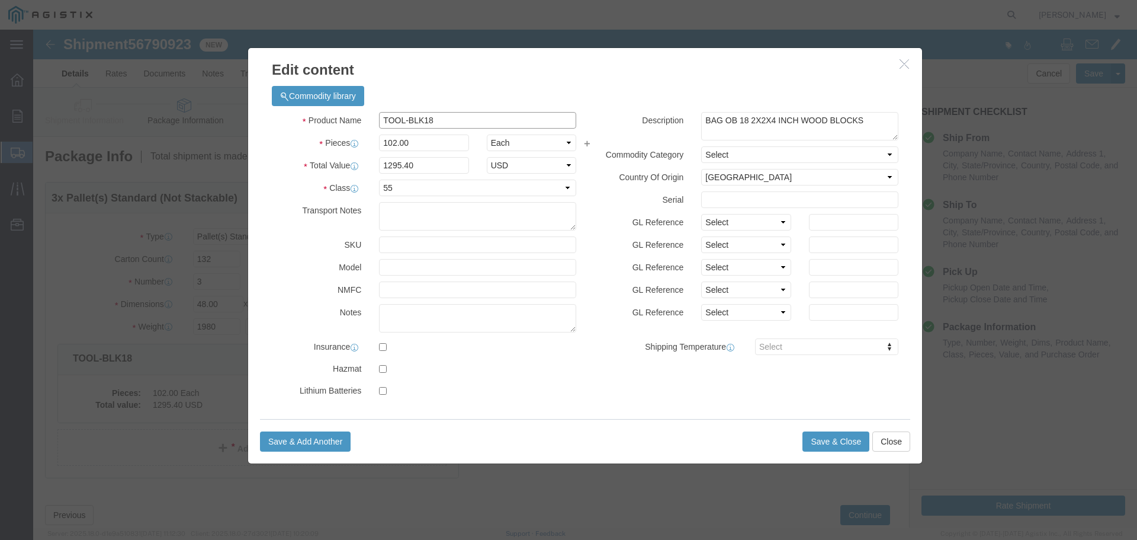
drag, startPoint x: 418, startPoint y: 92, endPoint x: 293, endPoint y: 82, distance: 125.4
click div "Commodity library Product Name TOOL-BLK18 Pieces 102.00 Select Bag Barrels 100B…"
type input "UPR-NFKIT12"
type input "132"
type input "1676.4"
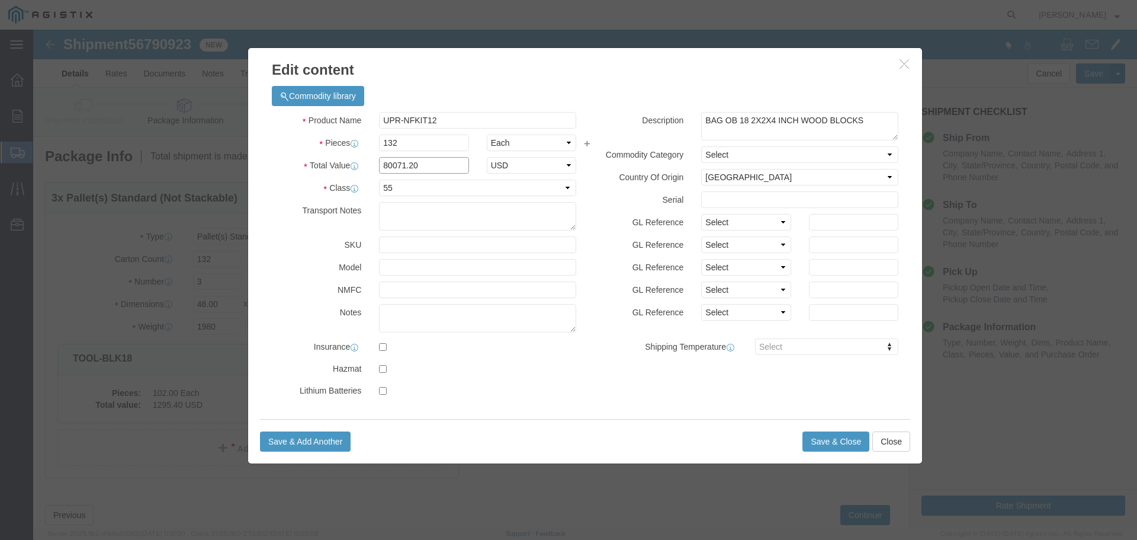
type input "80071.20"
select select "USD"
select select "70"
click input "text"
type input "4625"
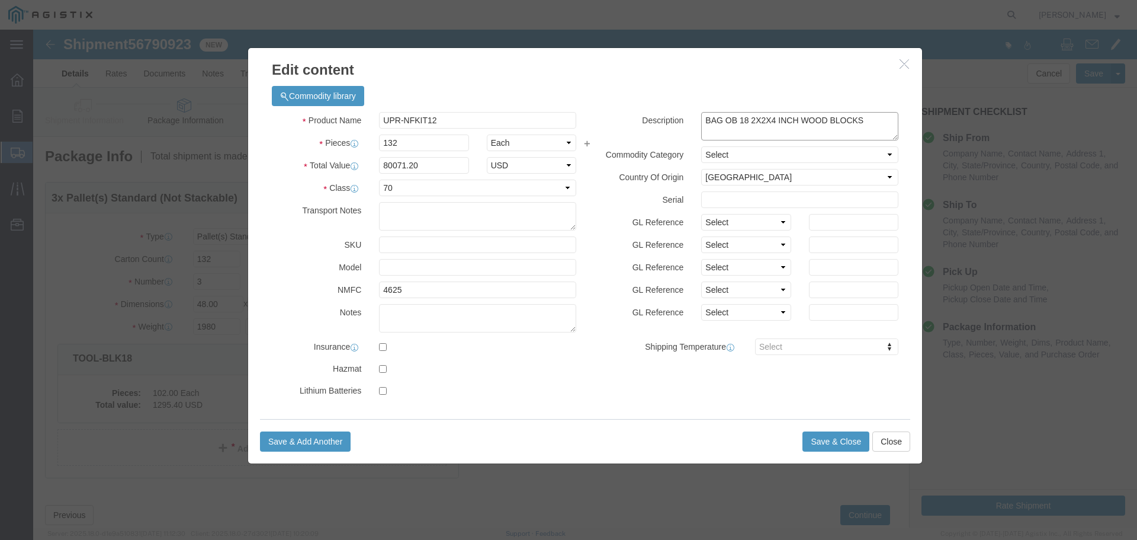
drag, startPoint x: 833, startPoint y: 91, endPoint x: 467, endPoint y: 52, distance: 368.6
click div "Commodity library Product Name UPR-NFKIT12 Pieces 132 Select Bag Barrels 100Boa…"
click button "Save & Close"
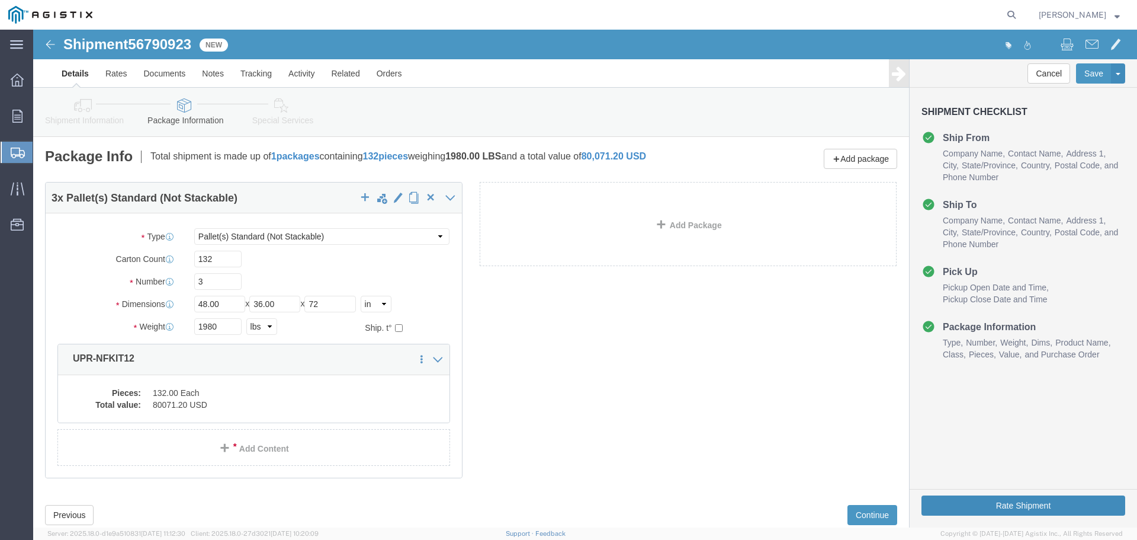
click button "Rate Shipment"
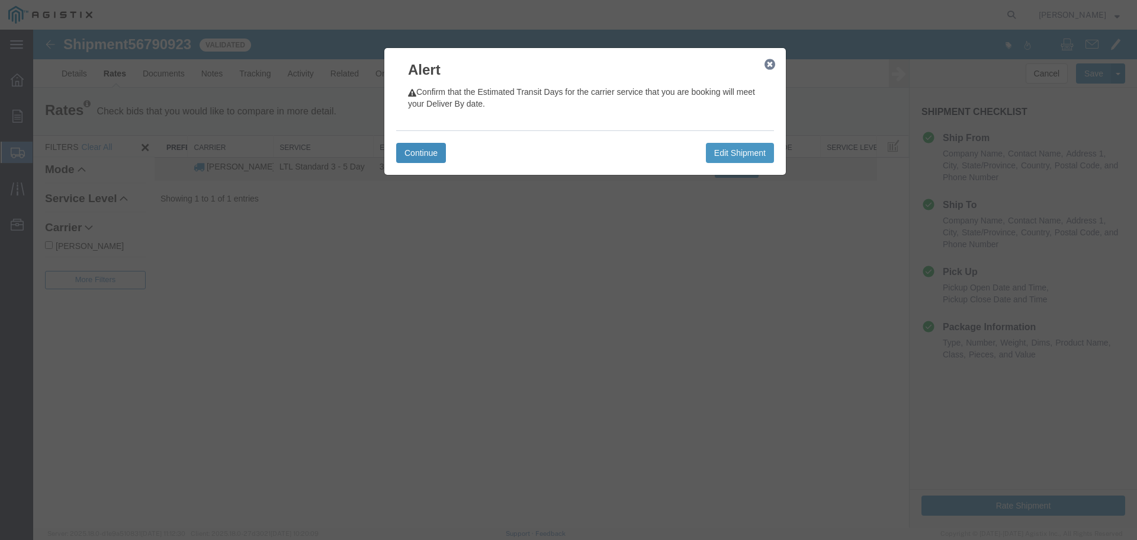
click at [434, 153] on button "Continue" at bounding box center [421, 153] width 50 height 20
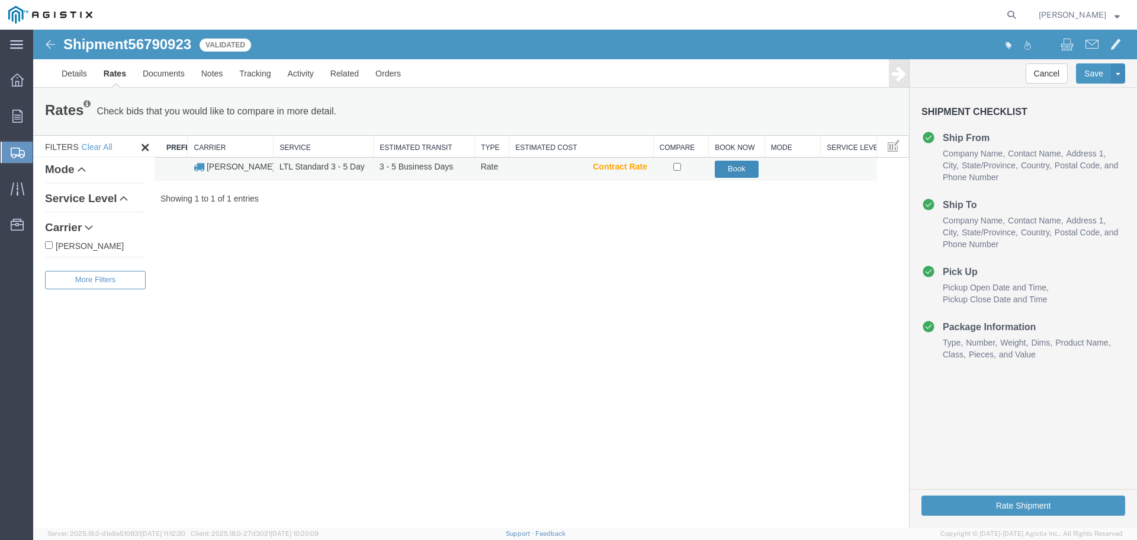
click at [722, 169] on button "Book" at bounding box center [737, 169] width 44 height 17
